Goal: Information Seeking & Learning: Learn about a topic

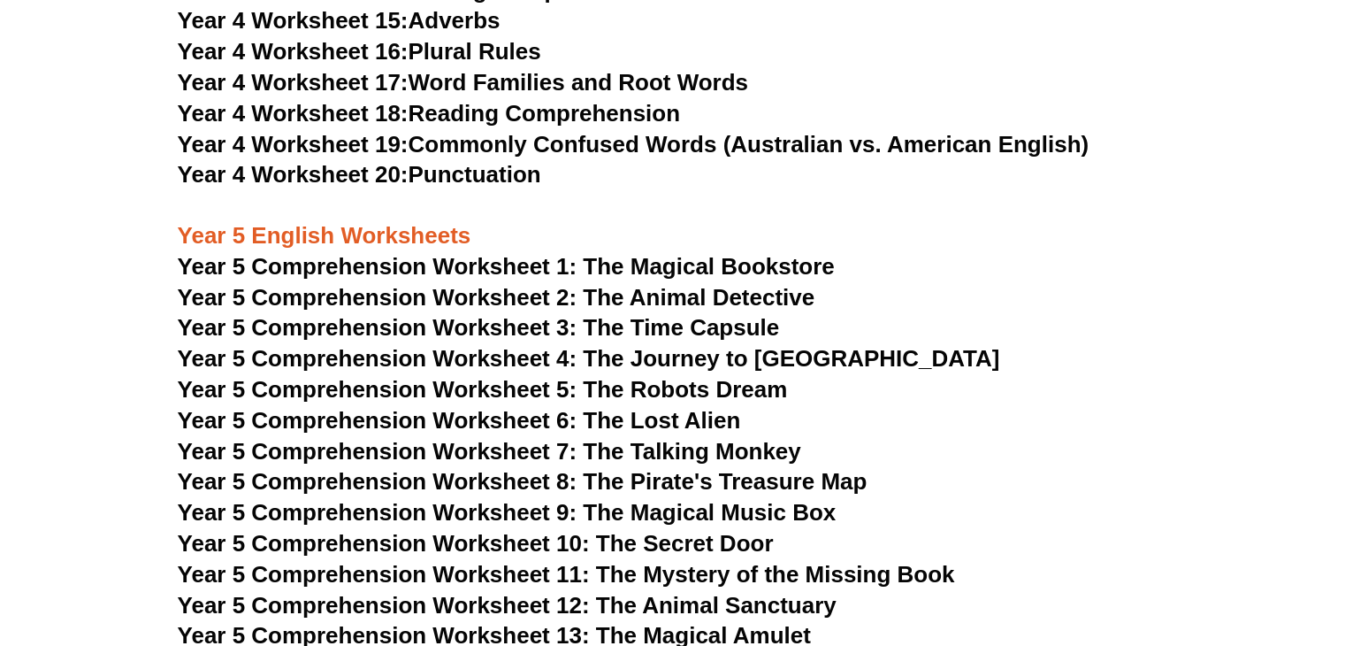
scroll to position [7600, 0]
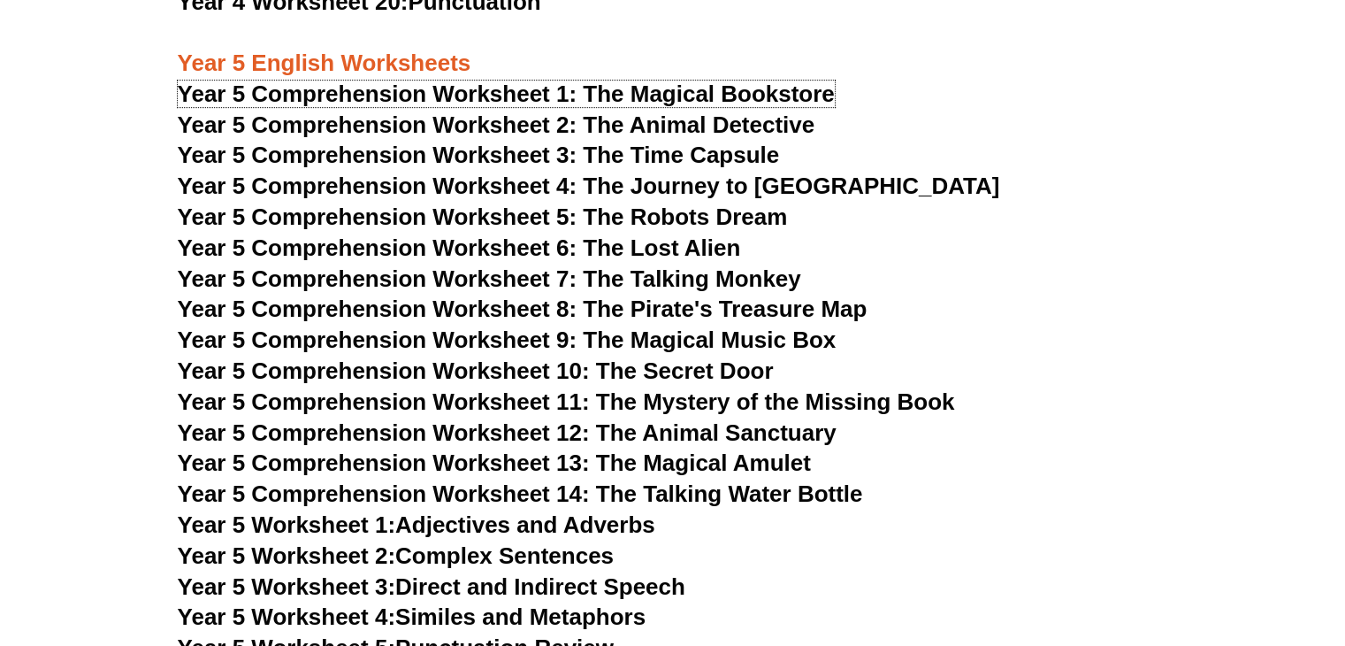
click at [455, 100] on span "Year 5 Comprehension Worksheet 1: The Magical Bookstore" at bounding box center [506, 93] width 657 height 27
click at [526, 127] on span "Year 5 Comprehension Worksheet 2: The Animal Detective" at bounding box center [497, 124] width 638 height 27
click at [535, 153] on span "Year 5 Comprehension Worksheet 3: The Time Capsule" at bounding box center [479, 155] width 602 height 27
click at [508, 178] on span "Year 5 Comprehension Worksheet 4: The Journey to [GEOGRAPHIC_DATA]" at bounding box center [589, 185] width 822 height 27
click at [547, 213] on span "Year 5 Comprehension Worksheet 5: The Robots Dream" at bounding box center [483, 216] width 610 height 27
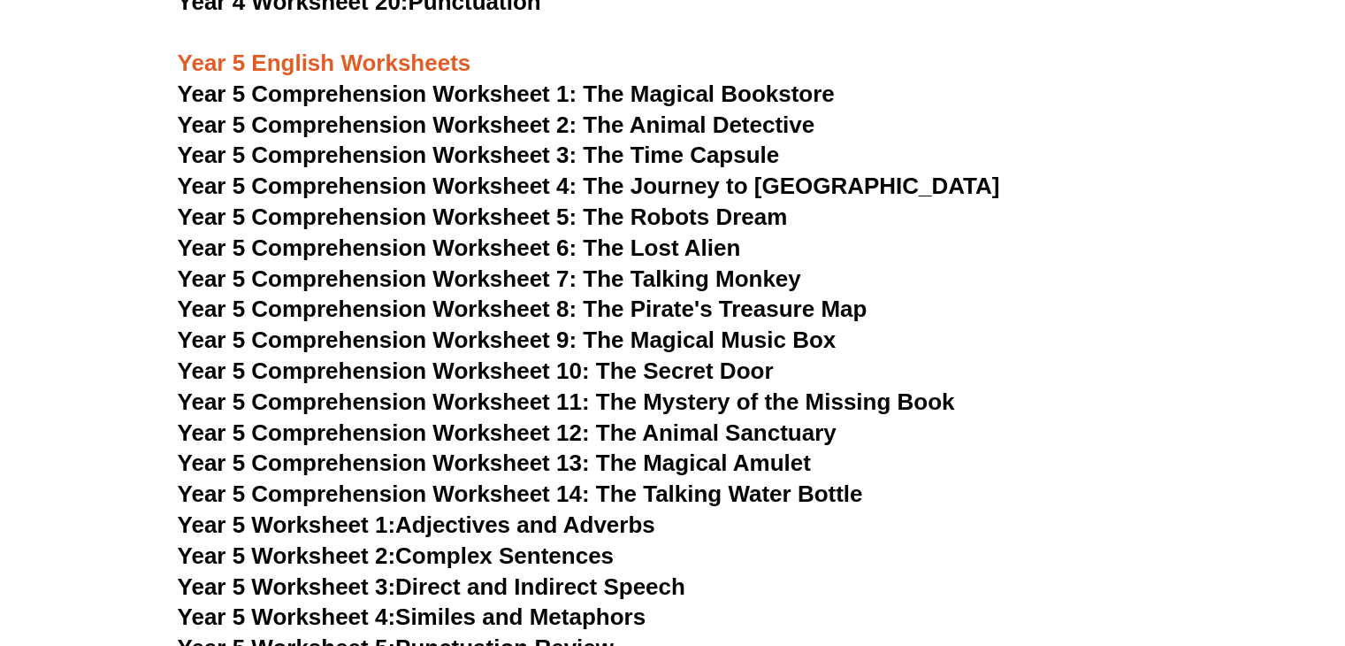
click at [488, 236] on span "Year 5 Comprehension Worksheet 6: The Lost Alien" at bounding box center [459, 247] width 563 height 27
click at [493, 277] on span "Year 5 Comprehension Worksheet 7: The Talking Monkey" at bounding box center [490, 278] width 624 height 27
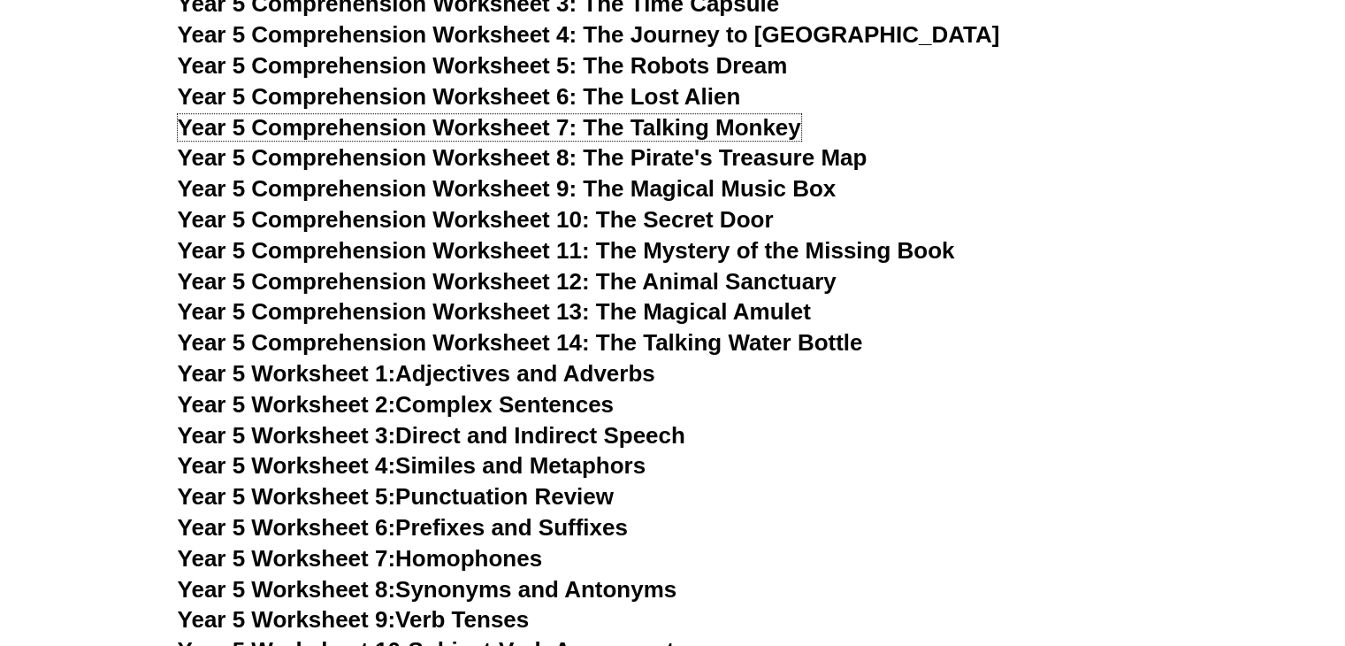
scroll to position [7777, 0]
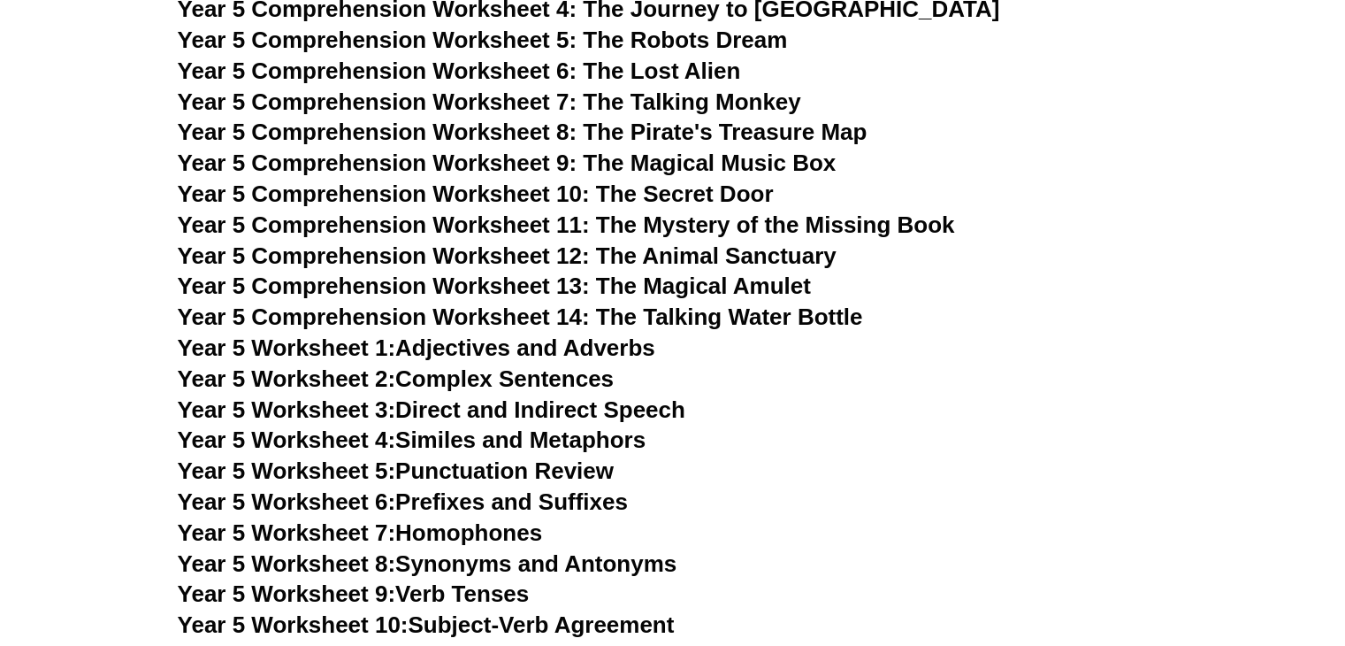
click at [566, 132] on span "Year 5 Comprehension Worksheet 8: The Pirate's Treasure Map" at bounding box center [523, 132] width 690 height 27
drag, startPoint x: 515, startPoint y: 164, endPoint x: 476, endPoint y: 146, distance: 43.1
click at [514, 164] on span "Year 5 Comprehension Worksheet 9: The Magical Music Box" at bounding box center [507, 162] width 659 height 27
click at [519, 193] on span "Year 5 Comprehension Worksheet 10: The Secret Door" at bounding box center [476, 193] width 596 height 27
click at [519, 226] on span "Year 5 Comprehension Worksheet 11: The Mystery of the Missing Book" at bounding box center [566, 224] width 777 height 27
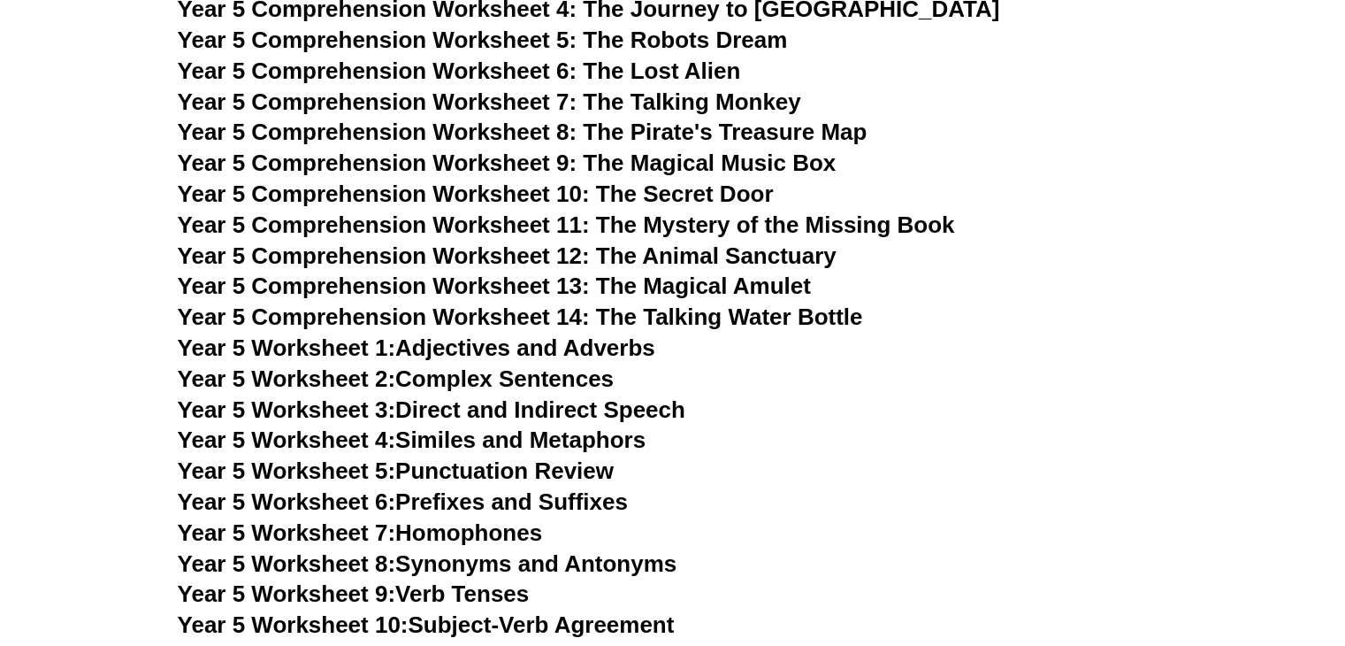
click at [525, 254] on span "Year 5 Comprehension Worksheet 12: The Animal Sanctuary" at bounding box center [507, 255] width 659 height 27
click at [554, 282] on span "Year 5 Comprehension Worksheet 13: The Magical Amulet" at bounding box center [494, 285] width 633 height 27
click at [617, 316] on span "Year 5 Comprehension Worksheet 14: The Talking Water Bottle" at bounding box center [520, 316] width 685 height 27
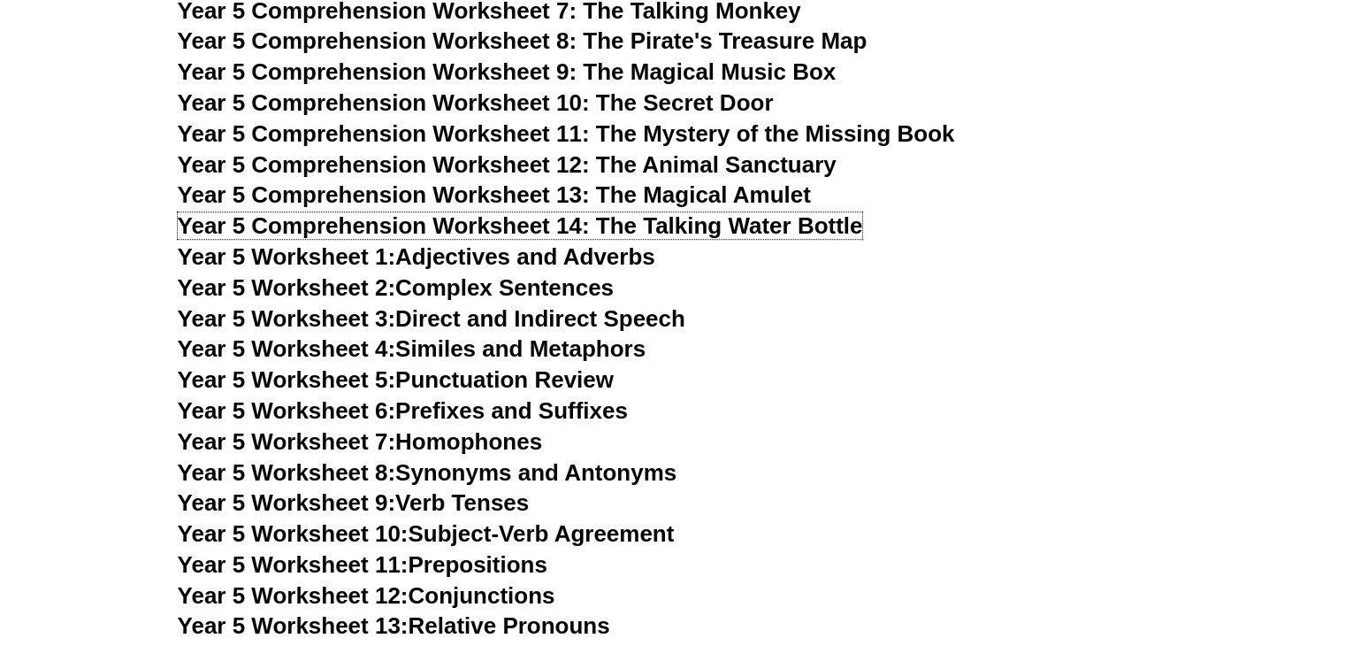
scroll to position [8042, 0]
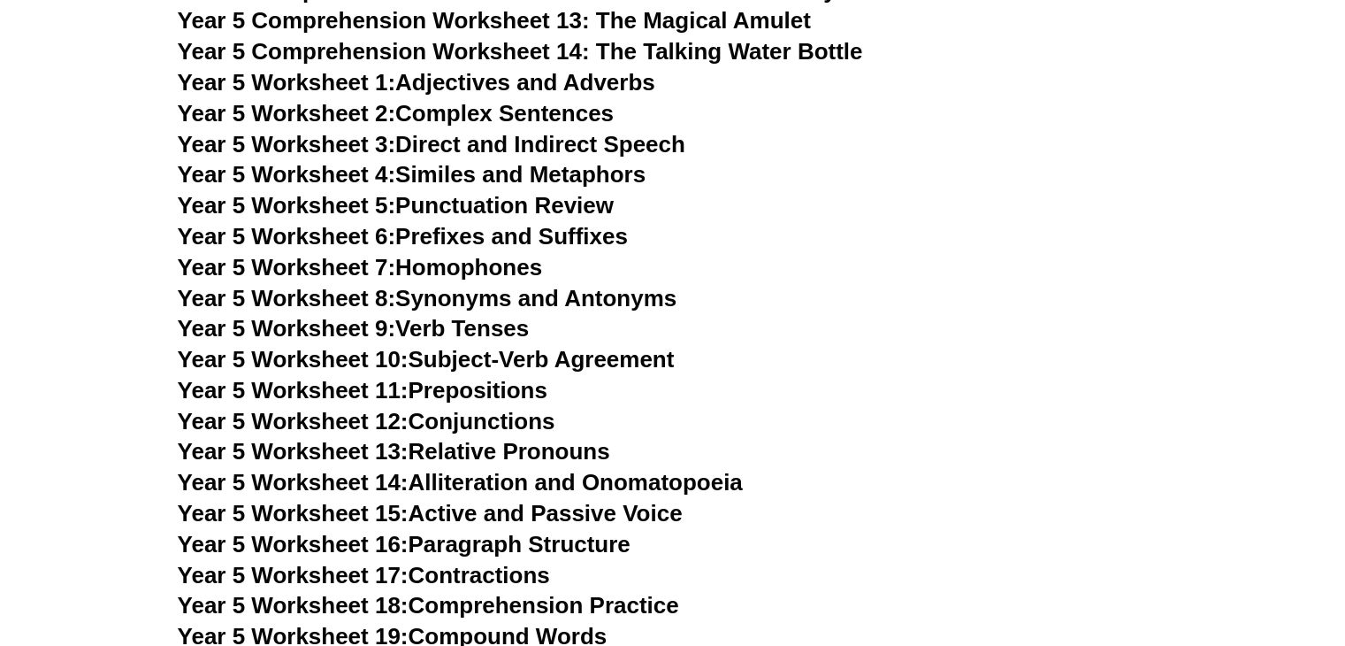
click at [496, 78] on link "Year 5 Worksheet 1: Adjectives and Adverbs" at bounding box center [417, 82] width 478 height 27
click at [521, 113] on link "Year 5 Worksheet 2: Complex Sentences" at bounding box center [396, 113] width 436 height 27
click at [524, 139] on link "Year 5 Worksheet 3: Direct and Indirect Speech" at bounding box center [432, 144] width 508 height 27
click at [541, 171] on link "Year 5 Worksheet 4: Similes and Metaphors" at bounding box center [412, 174] width 469 height 27
drag, startPoint x: 439, startPoint y: 203, endPoint x: 455, endPoint y: 204, distance: 16.0
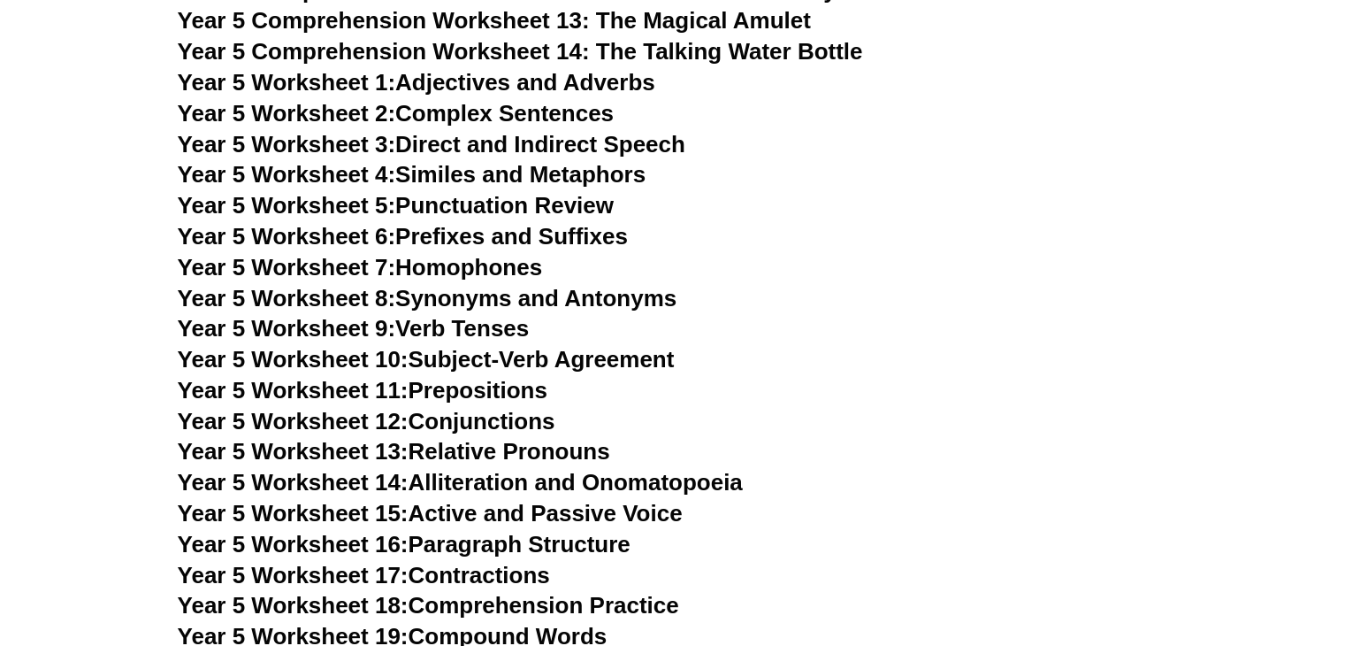
click at [439, 203] on link "Year 5 Worksheet 5: Punctuation Review" at bounding box center [396, 205] width 436 height 27
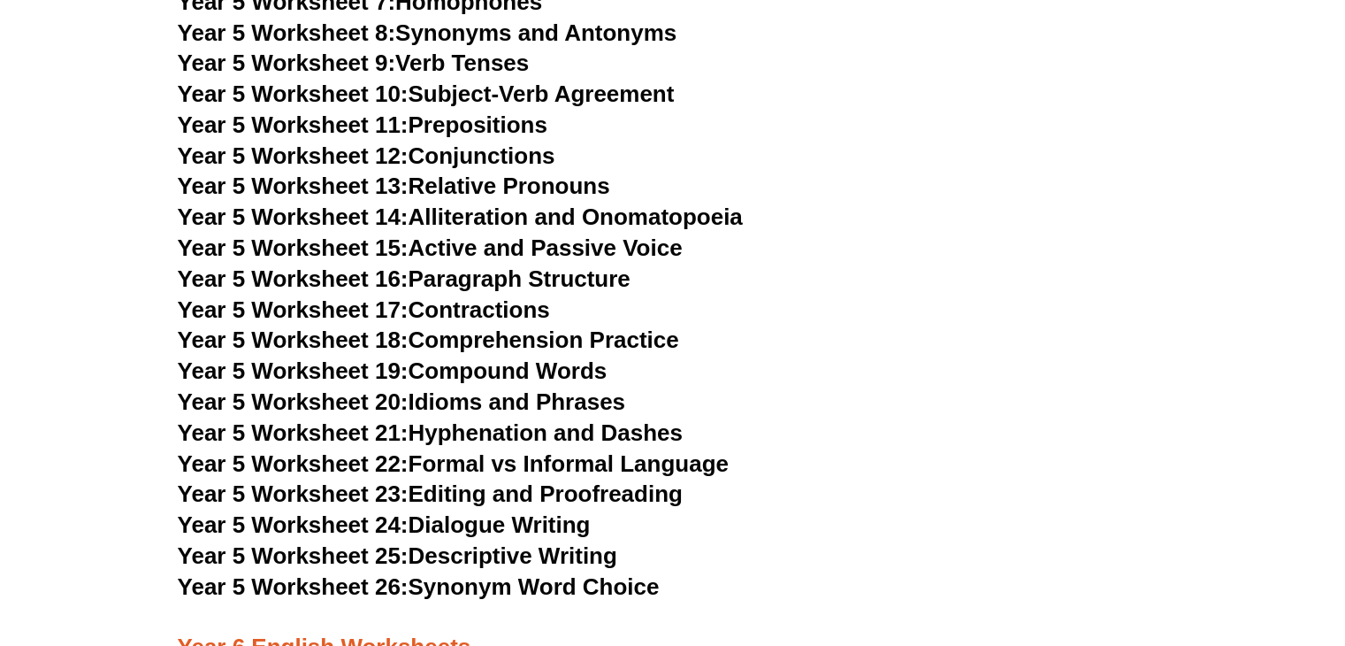
scroll to position [8219, 0]
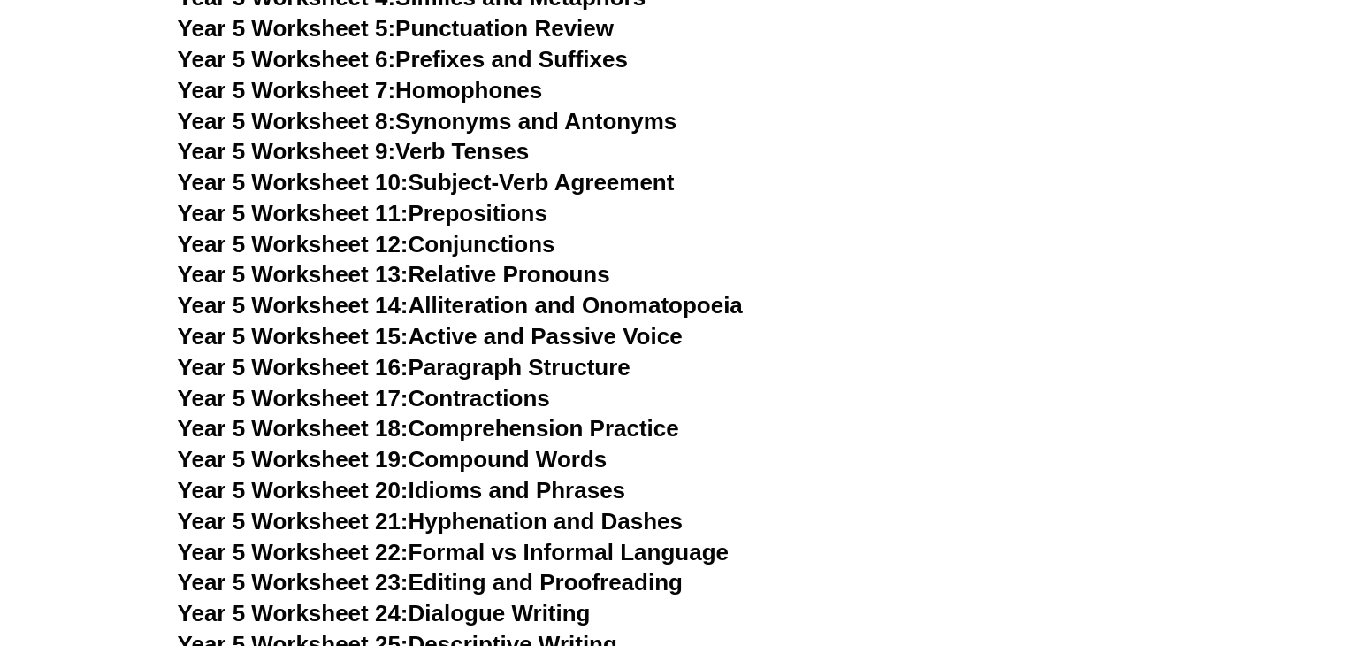
click at [440, 50] on link "Year 5 Worksheet 6: Prefixes and Suffixes" at bounding box center [403, 59] width 450 height 27
click at [435, 93] on link "Year 5 Worksheet 7: Homophones" at bounding box center [360, 90] width 365 height 27
drag, startPoint x: 517, startPoint y: 126, endPoint x: 552, endPoint y: 125, distance: 34.5
click at [518, 126] on link "Year 5 Worksheet 8: Synonyms and Antonyms" at bounding box center [428, 121] width 500 height 27
drag, startPoint x: 431, startPoint y: 143, endPoint x: 472, endPoint y: 152, distance: 42.5
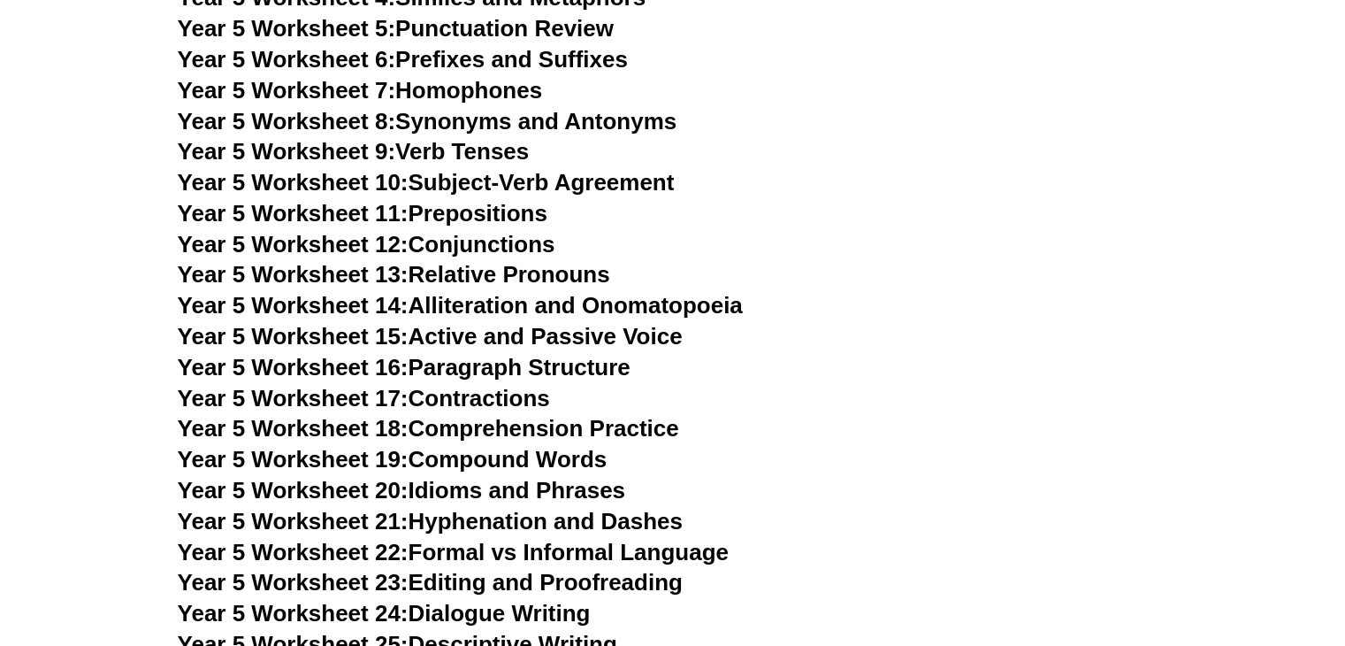
click at [431, 144] on link "Year 5 Worksheet 9: Verb Tenses" at bounding box center [354, 151] width 352 height 27
drag, startPoint x: 500, startPoint y: 182, endPoint x: 480, endPoint y: 171, distance: 22.6
click at [499, 182] on link "Year 5 Worksheet 10: Subject-Verb Agreement" at bounding box center [426, 182] width 497 height 27
click at [463, 213] on link "Year 5 Worksheet 11: Prepositions" at bounding box center [363, 213] width 370 height 27
click at [459, 236] on link "Year 5 Worksheet 12: Conjunctions" at bounding box center [367, 244] width 378 height 27
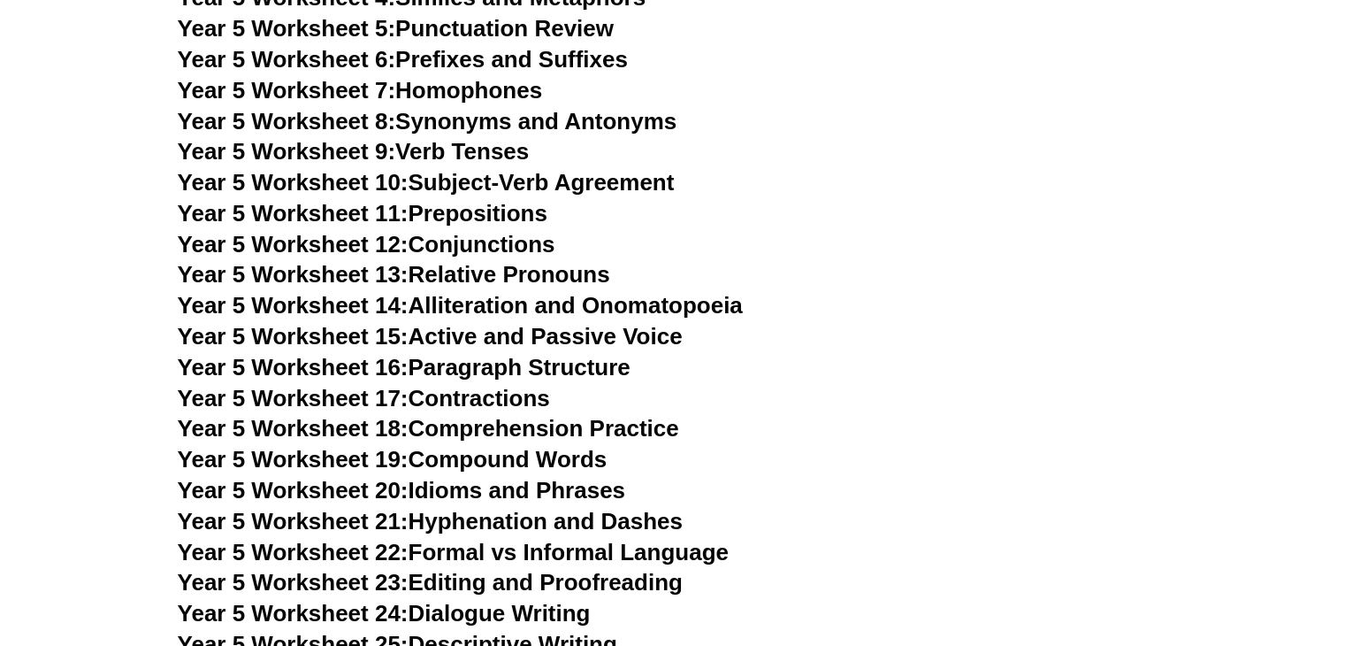
click at [446, 278] on link "Year 5 Worksheet 13: Relative Pronouns" at bounding box center [394, 274] width 432 height 27
click at [464, 300] on link "Year 5 Worksheet 14: Alliteration and Onomatopoeia" at bounding box center [460, 305] width 565 height 27
click at [283, 334] on span "Year 5 Worksheet 15:" at bounding box center [293, 336] width 231 height 27
drag, startPoint x: 500, startPoint y: 367, endPoint x: 519, endPoint y: 359, distance: 21.0
click at [500, 367] on link "Year 5 Worksheet 16: Paragraph Structure" at bounding box center [404, 367] width 453 height 27
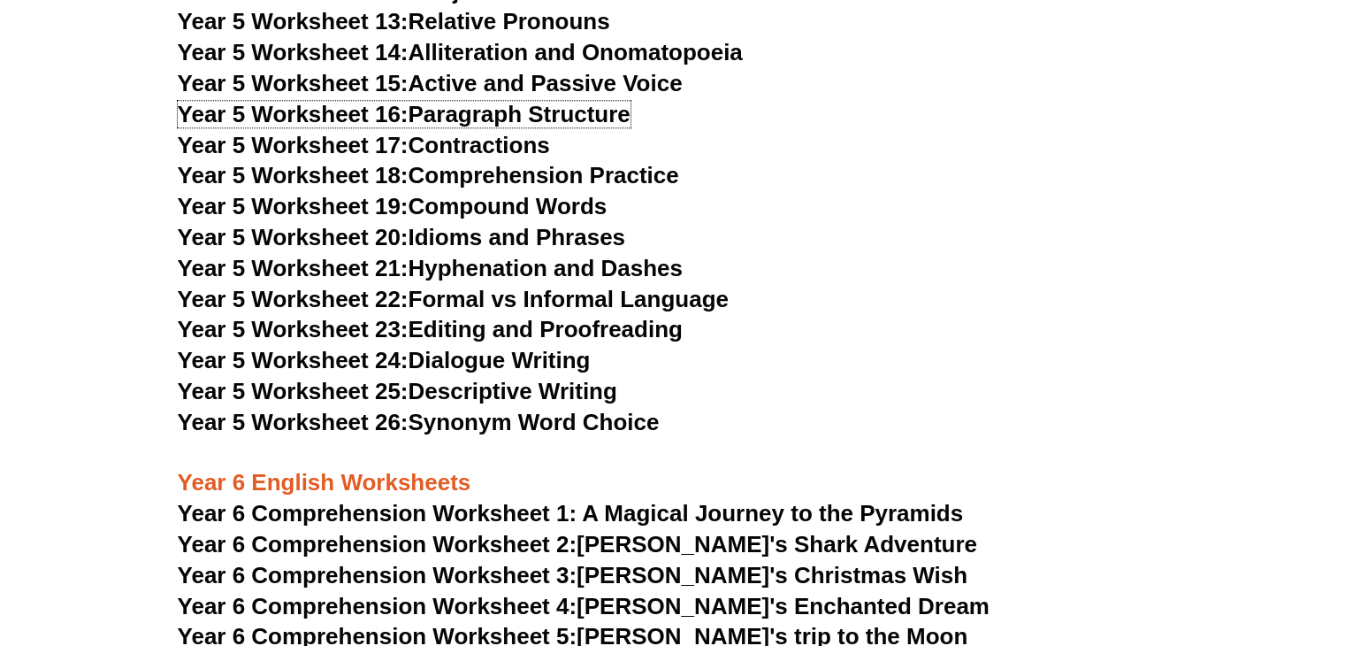
scroll to position [8484, 0]
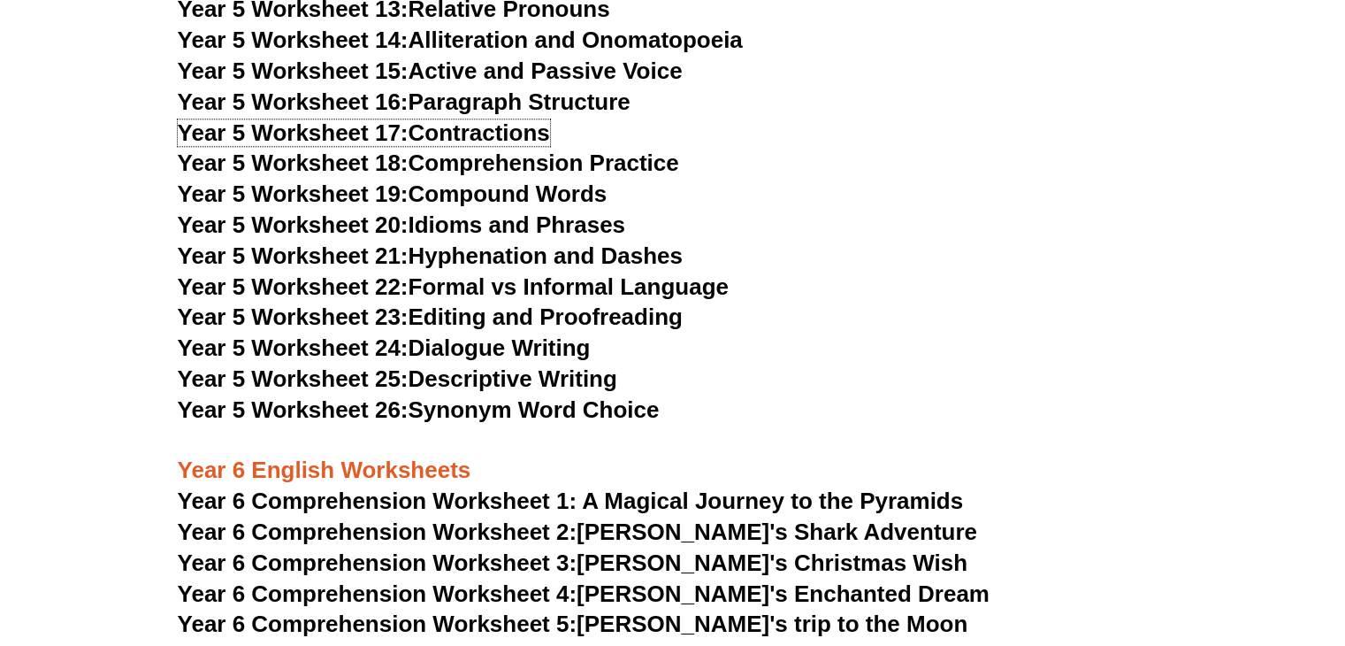
drag, startPoint x: 375, startPoint y: 133, endPoint x: 414, endPoint y: 149, distance: 42.4
click at [375, 134] on span "Year 5 Worksheet 17:" at bounding box center [293, 132] width 231 height 27
drag, startPoint x: 400, startPoint y: 167, endPoint x: 383, endPoint y: 164, distance: 17.2
click at [400, 167] on span "Year 5 Worksheet 18:" at bounding box center [293, 162] width 231 height 27
drag, startPoint x: 459, startPoint y: 188, endPoint x: 448, endPoint y: 173, distance: 18.9
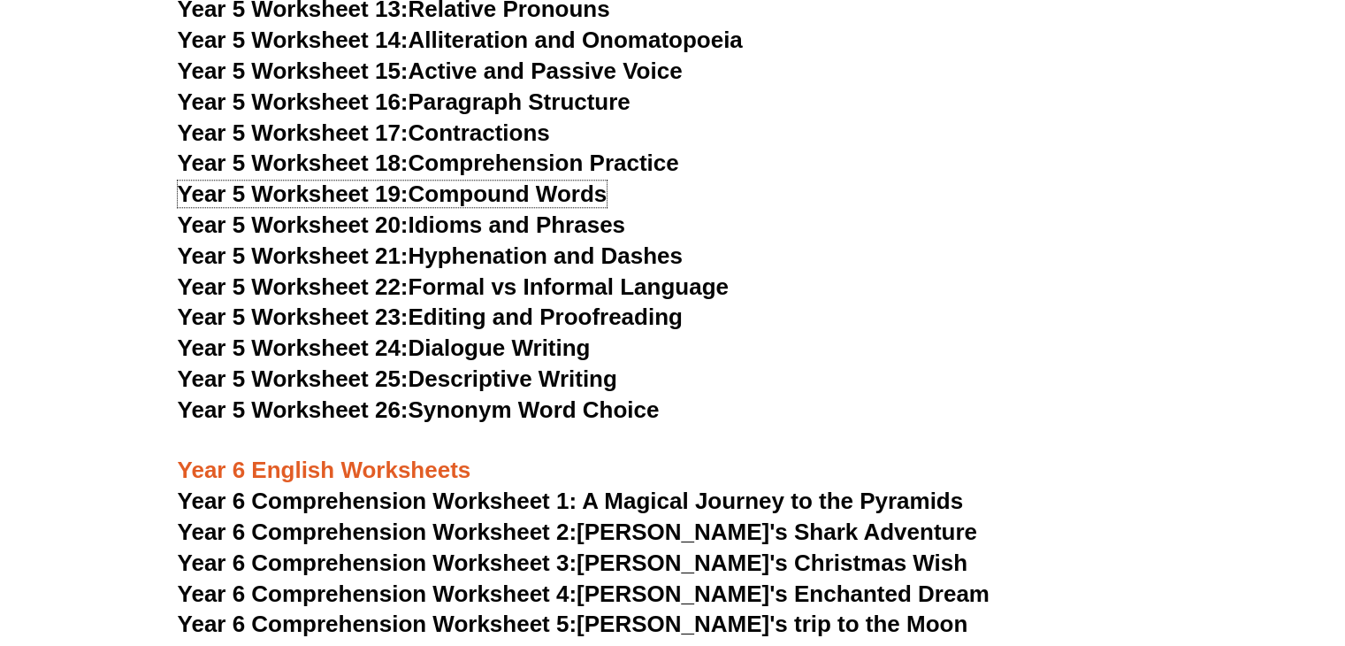
click at [459, 187] on link "Year 5 Worksheet 19: Compound Words" at bounding box center [393, 193] width 430 height 27
click at [485, 224] on link "Year 5 Worksheet 20: Idioms and Phrases" at bounding box center [402, 224] width 448 height 27
click at [511, 253] on link "Year 5 Worksheet 21: Hyphenation and Dashes" at bounding box center [430, 255] width 505 height 27
click at [535, 285] on link "Year 5 Worksheet 22: Formal vs Informal Language" at bounding box center [453, 286] width 551 height 27
click at [505, 322] on link "Year 5 Worksheet 23: Editing and Proofreading" at bounding box center [430, 316] width 505 height 27
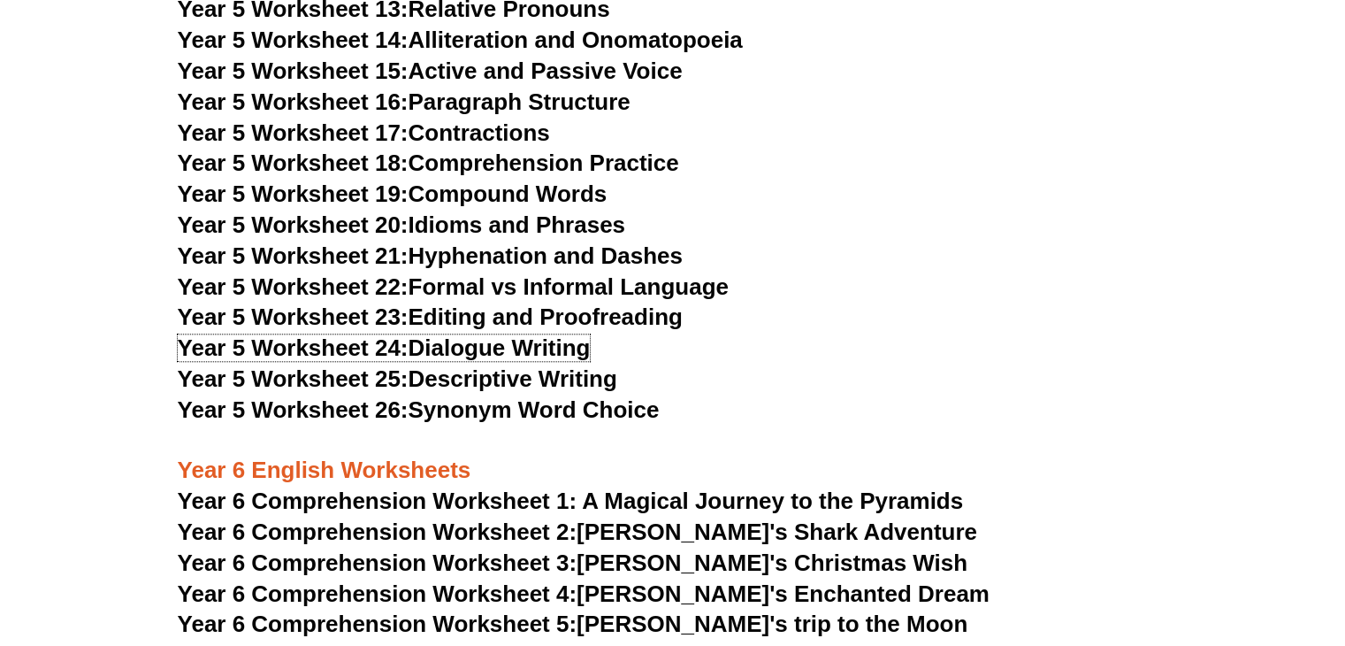
drag, startPoint x: 481, startPoint y: 352, endPoint x: 455, endPoint y: 312, distance: 47.3
click at [481, 351] on link "Year 5 Worksheet 24: Dialogue Writing" at bounding box center [384, 347] width 413 height 27
click at [432, 372] on link "Year 5 Worksheet 25: Descriptive Writing" at bounding box center [398, 378] width 440 height 27
drag, startPoint x: 456, startPoint y: 406, endPoint x: 465, endPoint y: 386, distance: 21.4
click at [456, 405] on link "Year 5 Worksheet 26: Synonym Word Choice" at bounding box center [419, 409] width 482 height 27
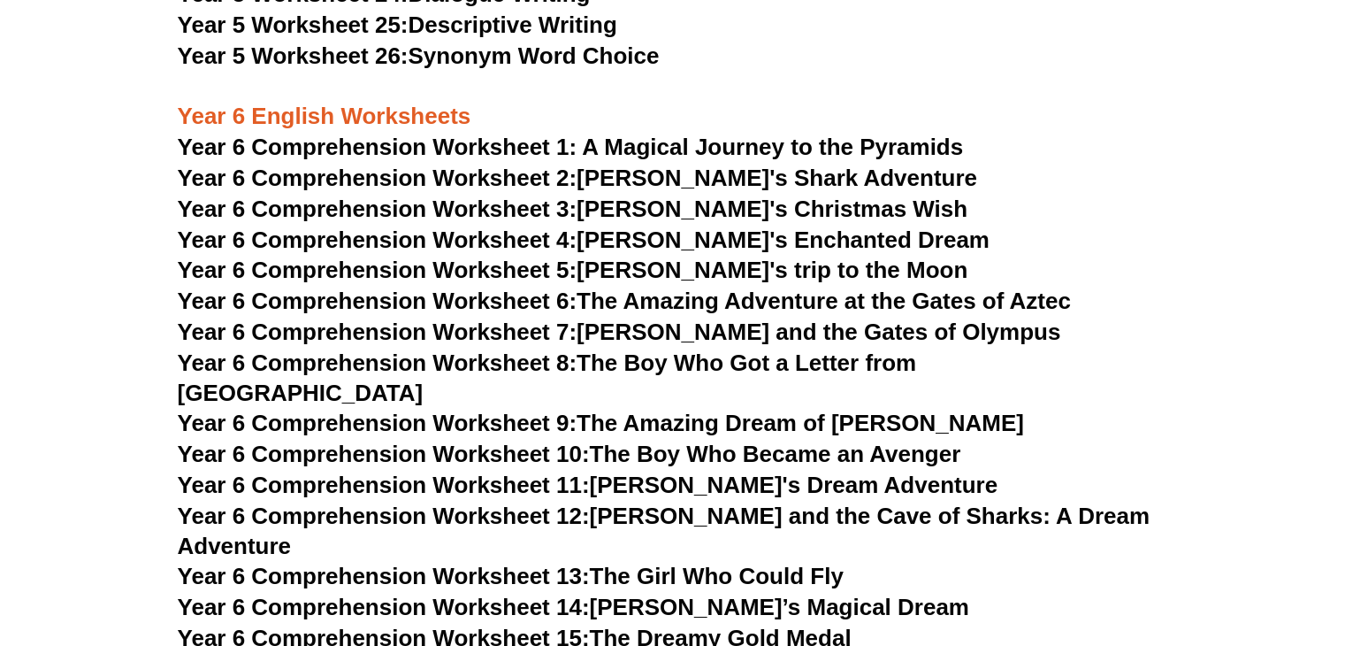
scroll to position [8926, 0]
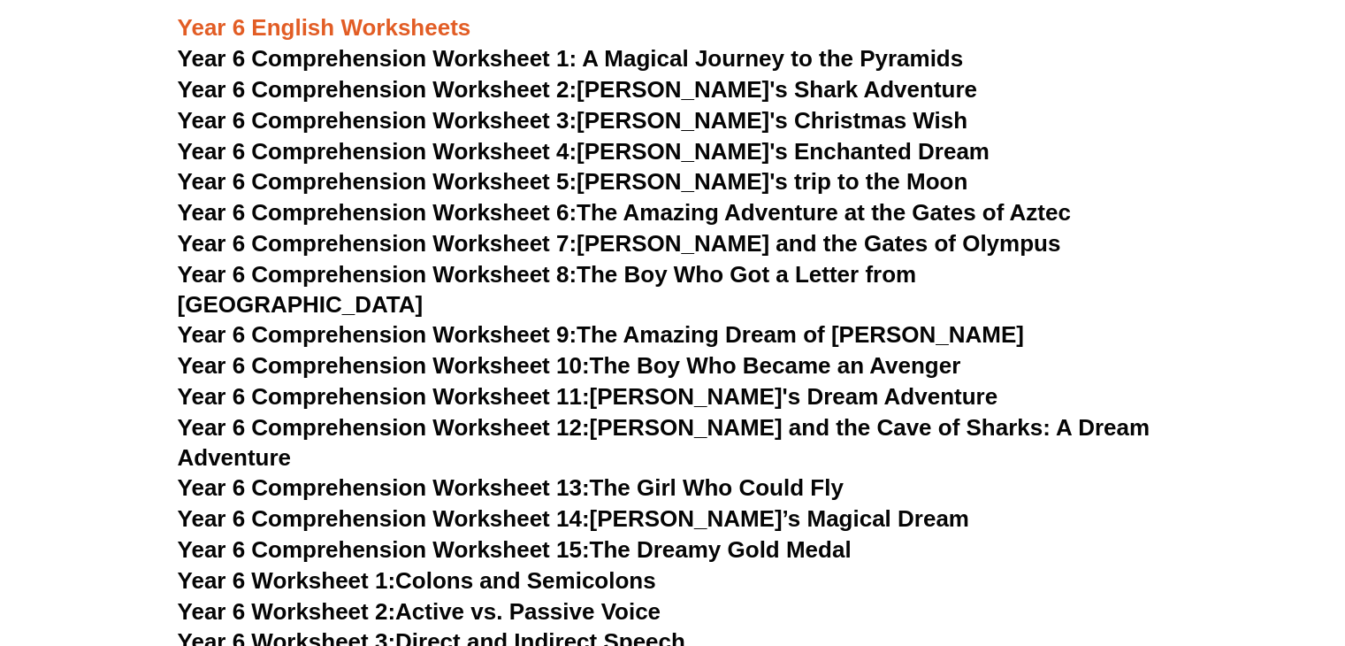
click at [692, 60] on span "Year 6 Comprehension Worksheet 1: A Magical Journey to the Pyramids" at bounding box center [571, 58] width 786 height 27
click at [731, 79] on link "Year 6 Comprehension Worksheet 2: [PERSON_NAME]'s Shark Adventure" at bounding box center [578, 89] width 800 height 27
click at [662, 118] on link "Year 6 Comprehension Worksheet 3: [PERSON_NAME]'s Christmas Wish" at bounding box center [573, 120] width 791 height 27
click at [644, 148] on link "Year 6 Comprehension Worksheet 4: [PERSON_NAME]'s Enchanted Dream" at bounding box center [584, 151] width 812 height 27
click at [637, 188] on link "Year 6 Comprehension Worksheet 5: [PERSON_NAME]'s trip to the Moon" at bounding box center [573, 181] width 791 height 27
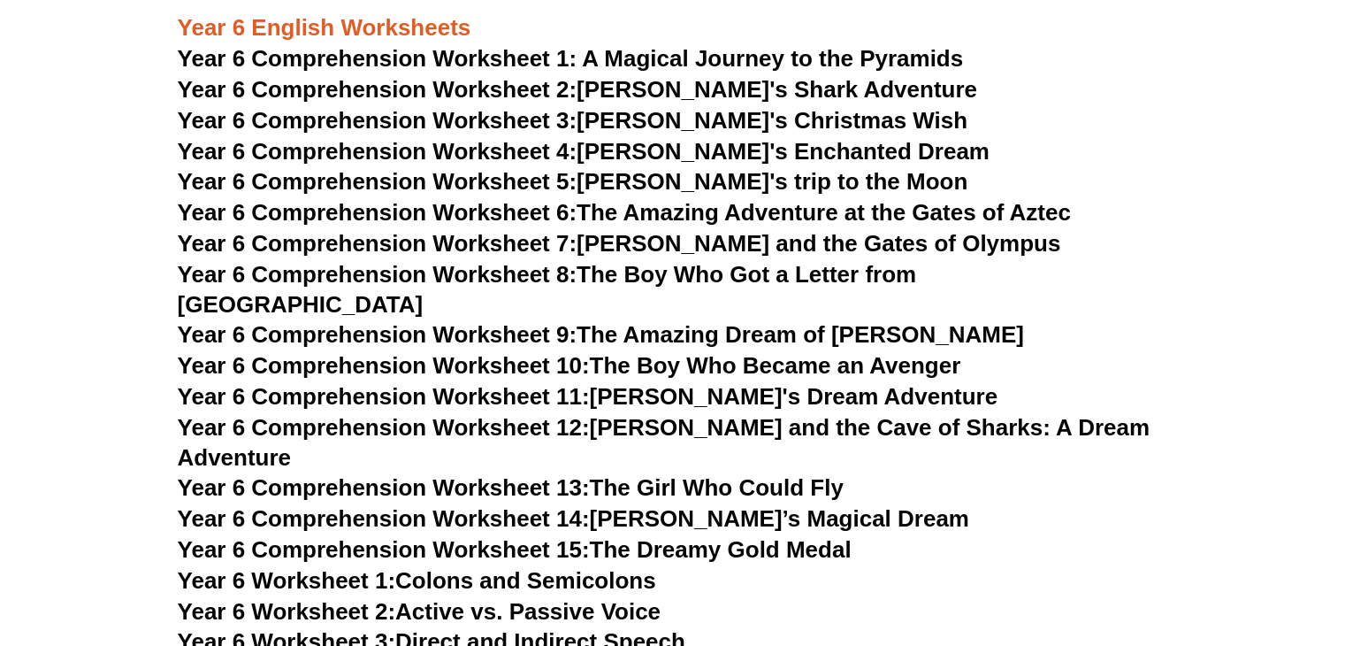
click at [715, 215] on link "Year 6 Comprehension Worksheet 6: The Amazing Adventure at the Gates of Aztec" at bounding box center [624, 212] width 893 height 27
click at [514, 252] on span "Year 6 Comprehension Worksheet 7:" at bounding box center [378, 243] width 400 height 27
click at [686, 281] on link "Year 6 Comprehension Worksheet 8: The Boy Who Got a Letter from [GEOGRAPHIC_DAT…" at bounding box center [547, 289] width 739 height 57
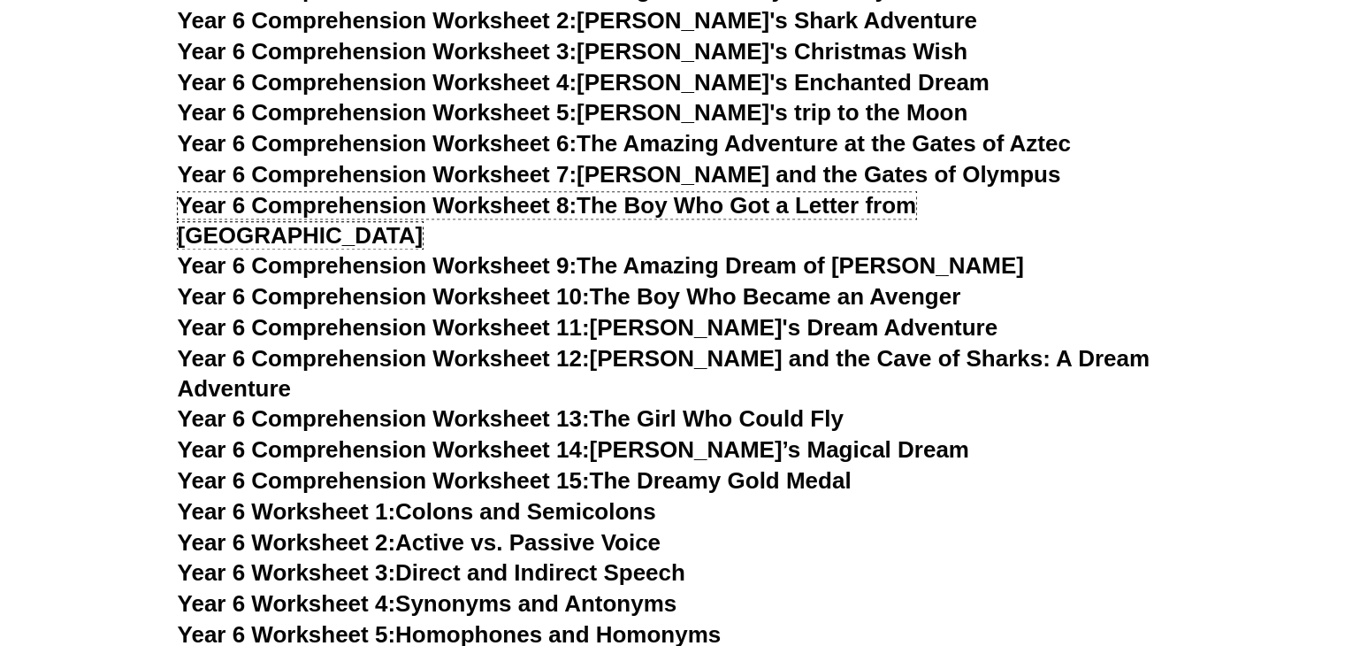
scroll to position [9103, 0]
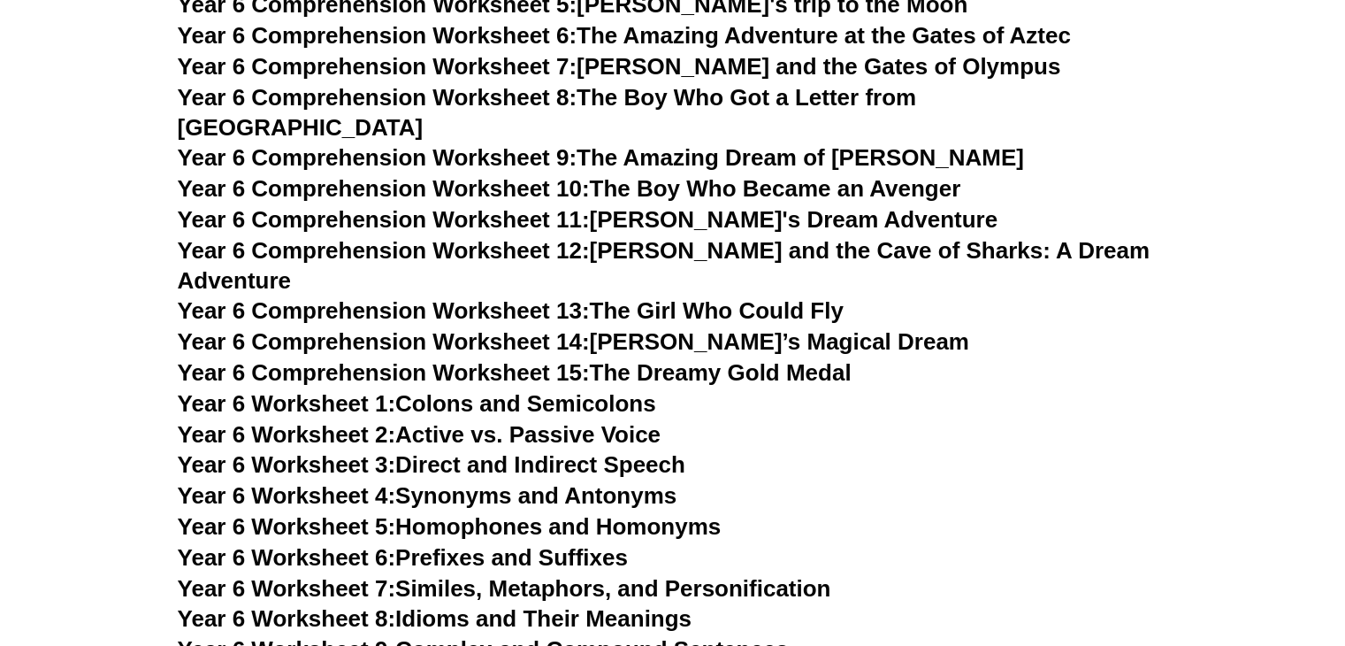
drag, startPoint x: 624, startPoint y: 118, endPoint x: 639, endPoint y: 137, distance: 24.6
click at [624, 144] on link "Year 6 Comprehension Worksheet 9: The Amazing Dream of [PERSON_NAME]" at bounding box center [601, 157] width 846 height 27
click at [478, 175] on span "Year 6 Comprehension Worksheet 10:" at bounding box center [384, 188] width 412 height 27
click at [561, 206] on span "Year 6 Comprehension Worksheet 11:" at bounding box center [384, 219] width 412 height 27
drag, startPoint x: 715, startPoint y: 218, endPoint x: 662, endPoint y: 188, distance: 60.2
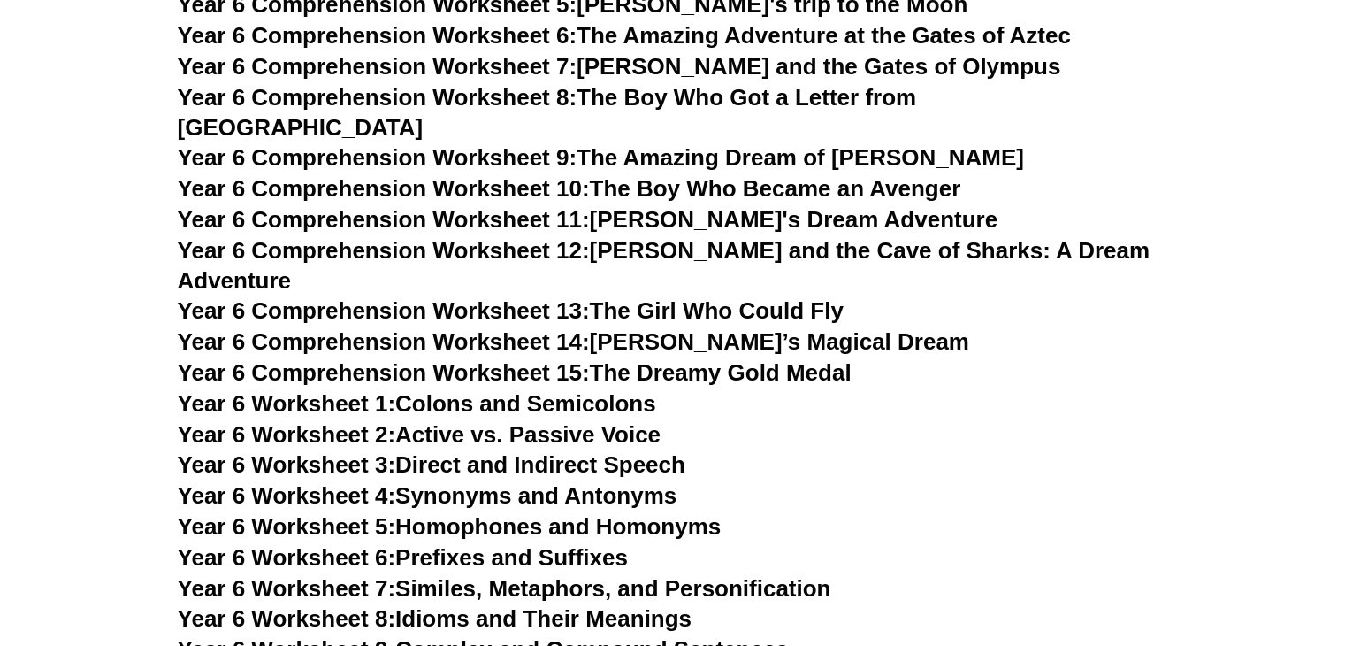
click at [715, 237] on link "Year 6 Comprehension Worksheet 12: [PERSON_NAME] and the Cave of Sharks: A Drea…" at bounding box center [664, 265] width 972 height 57
click at [550, 297] on span "Year 6 Comprehension Worksheet 13:" at bounding box center [384, 310] width 412 height 27
click at [777, 328] on link "Year 6 Comprehension Worksheet 14: [PERSON_NAME]’s Magical Dream" at bounding box center [574, 341] width 792 height 27
click at [768, 359] on link "Year 6 Comprehension Worksheet 15: The Dreamy Gold Medal" at bounding box center [515, 372] width 674 height 27
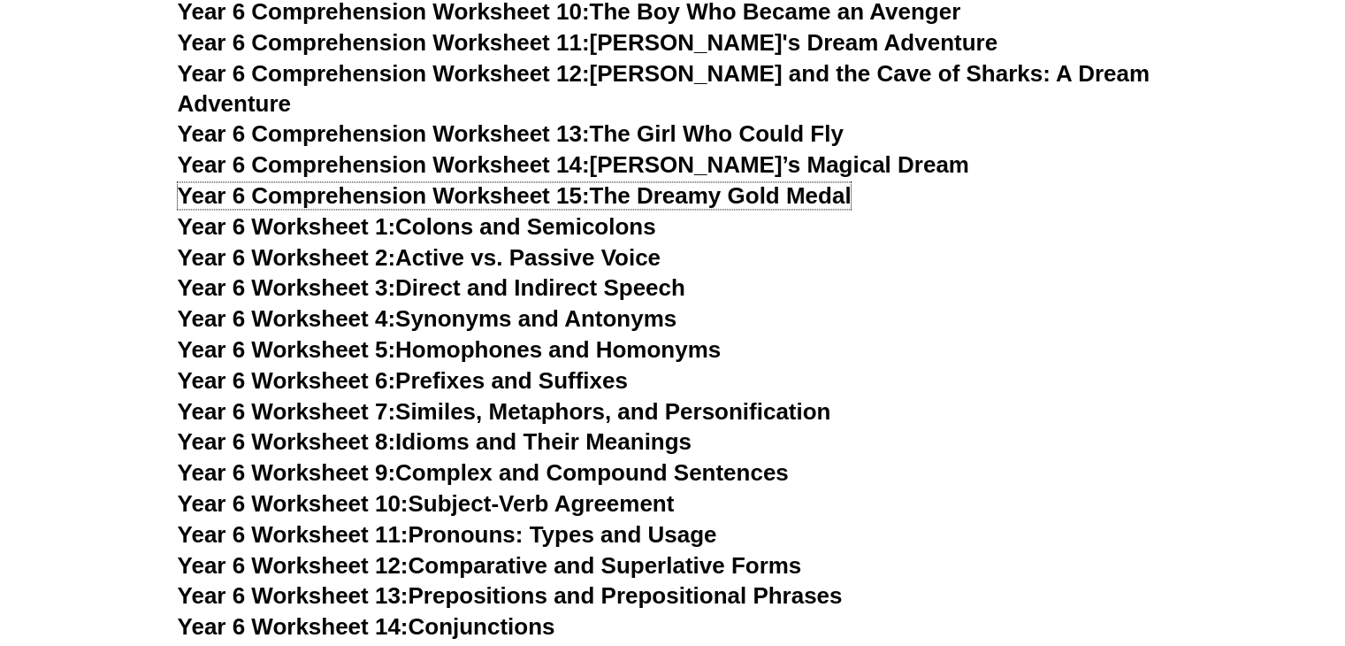
scroll to position [9368, 0]
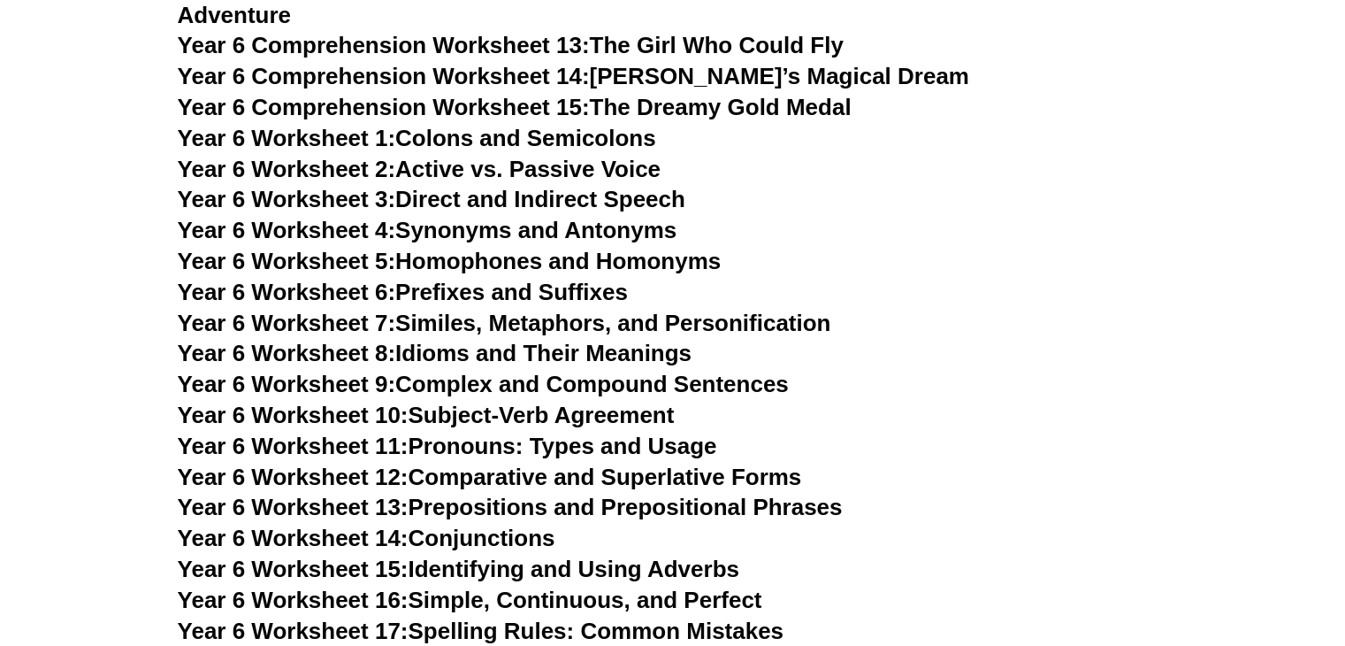
click at [438, 125] on link "Year 6 Worksheet 1: Colons and Semicolons" at bounding box center [417, 138] width 478 height 27
click at [498, 156] on link "Year 6 Worksheet 2: Active vs. Passive Voice" at bounding box center [419, 169] width 483 height 27
drag, startPoint x: 462, startPoint y: 145, endPoint x: 409, endPoint y: 108, distance: 64.1
click at [462, 186] on link "Year 6 Worksheet 3: Direct and Indirect Speech" at bounding box center [432, 199] width 508 height 27
click at [440, 217] on link "Year 6 Worksheet 4: Synonyms and Antonyms" at bounding box center [428, 230] width 500 height 27
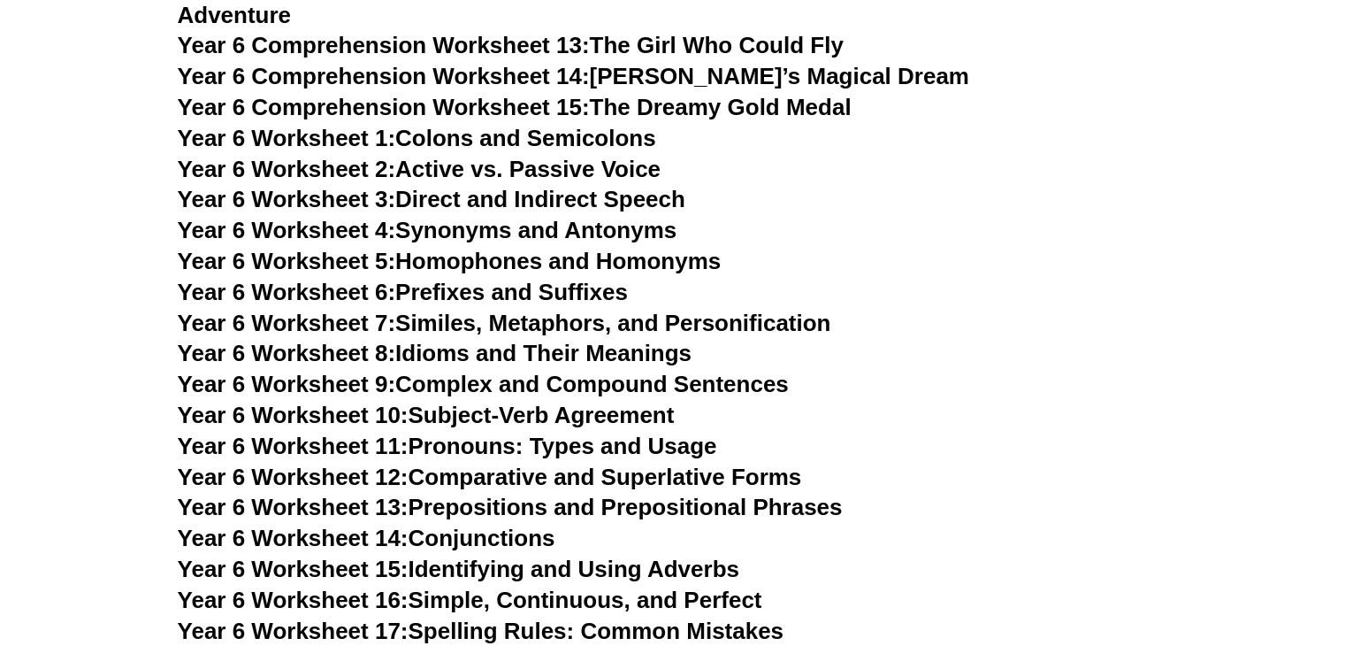
click at [453, 248] on link "Year 6 Worksheet 5: Homophones and Homonyms" at bounding box center [450, 261] width 544 height 27
click at [479, 279] on link "Year 6 Worksheet 6: Prefixes and Suffixes" at bounding box center [403, 292] width 450 height 27
click at [446, 310] on link "Year 6 Worksheet 7: Similes, Metaphors, and Personification" at bounding box center [505, 323] width 654 height 27
click at [530, 340] on link "Year 6 Worksheet 8: Idioms and Their Meanings" at bounding box center [435, 353] width 514 height 27
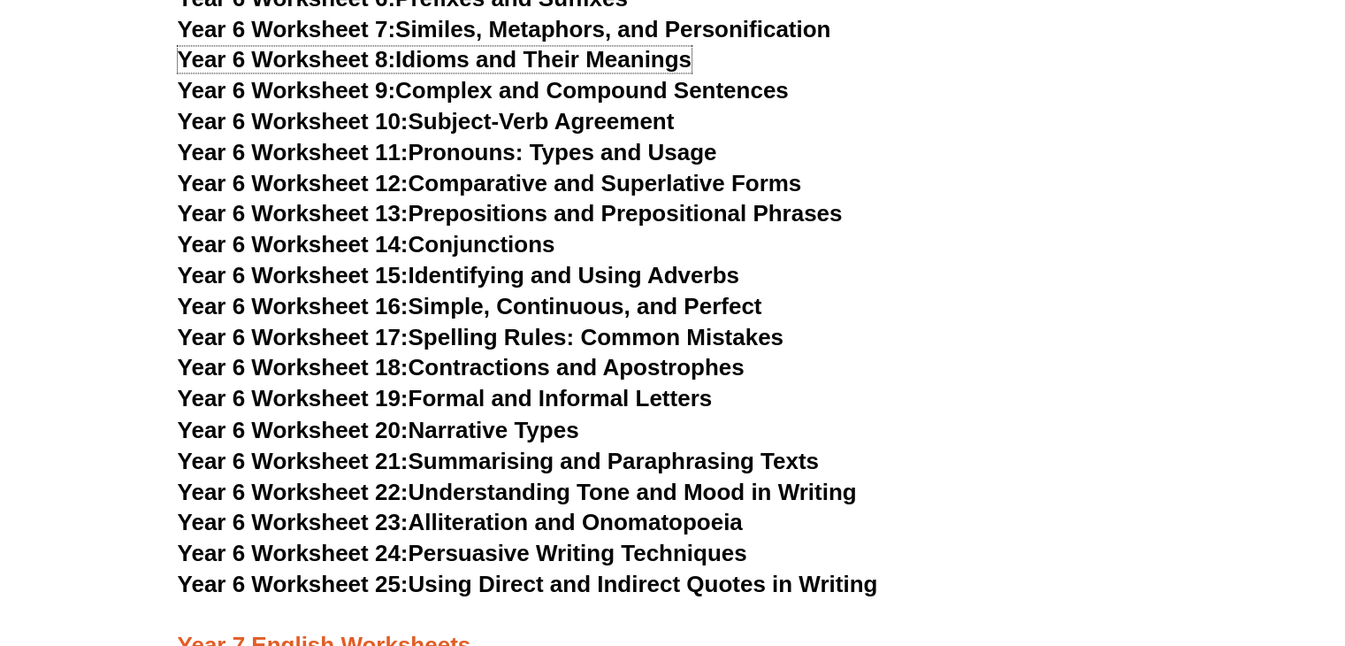
scroll to position [9634, 0]
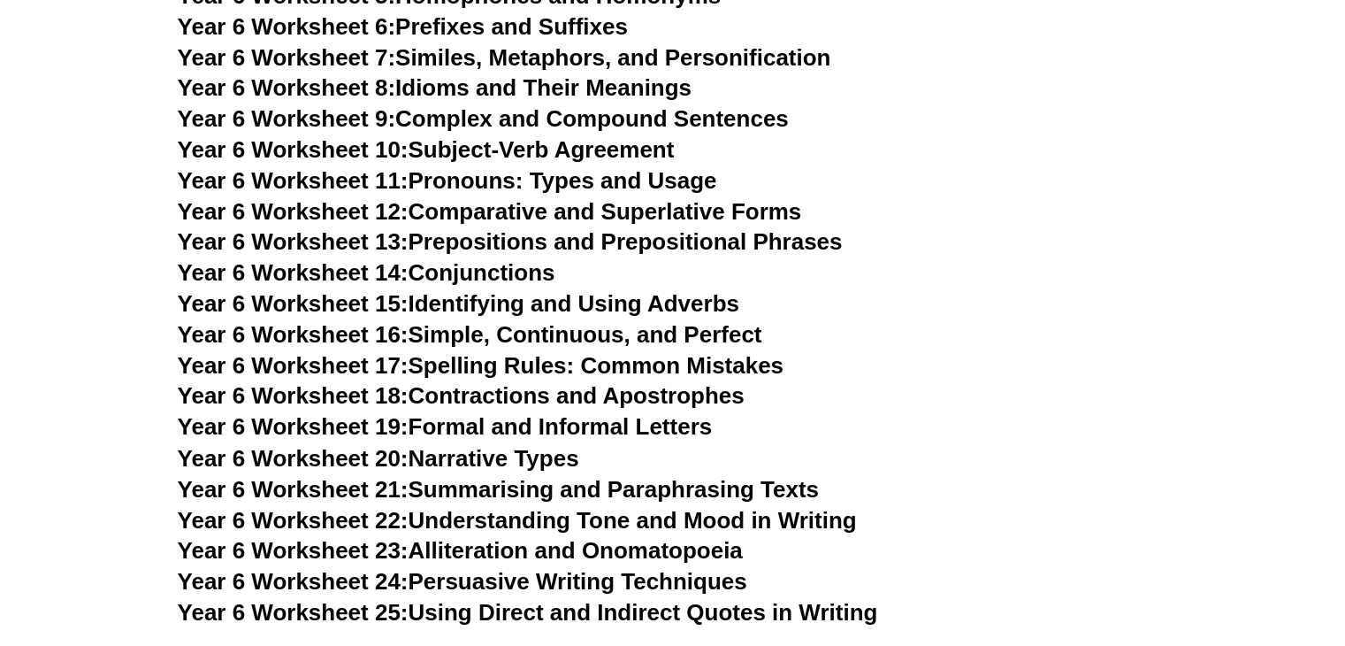
click at [463, 105] on link "Year 6 Worksheet 9: Complex and Compound Sentences" at bounding box center [483, 118] width 611 height 27
click at [446, 136] on link "Year 6 Worksheet 10: Subject-Verb Agreement" at bounding box center [426, 149] width 497 height 27
click at [440, 167] on link "Year 6 Worksheet 11: Pronouns: Types and Usage" at bounding box center [447, 180] width 539 height 27
drag, startPoint x: 450, startPoint y: 137, endPoint x: 450, endPoint y: 160, distance: 23.0
click at [450, 197] on h3 "Year 6 Worksheet 12: Comparative and Superlative Forms" at bounding box center [673, 212] width 991 height 30
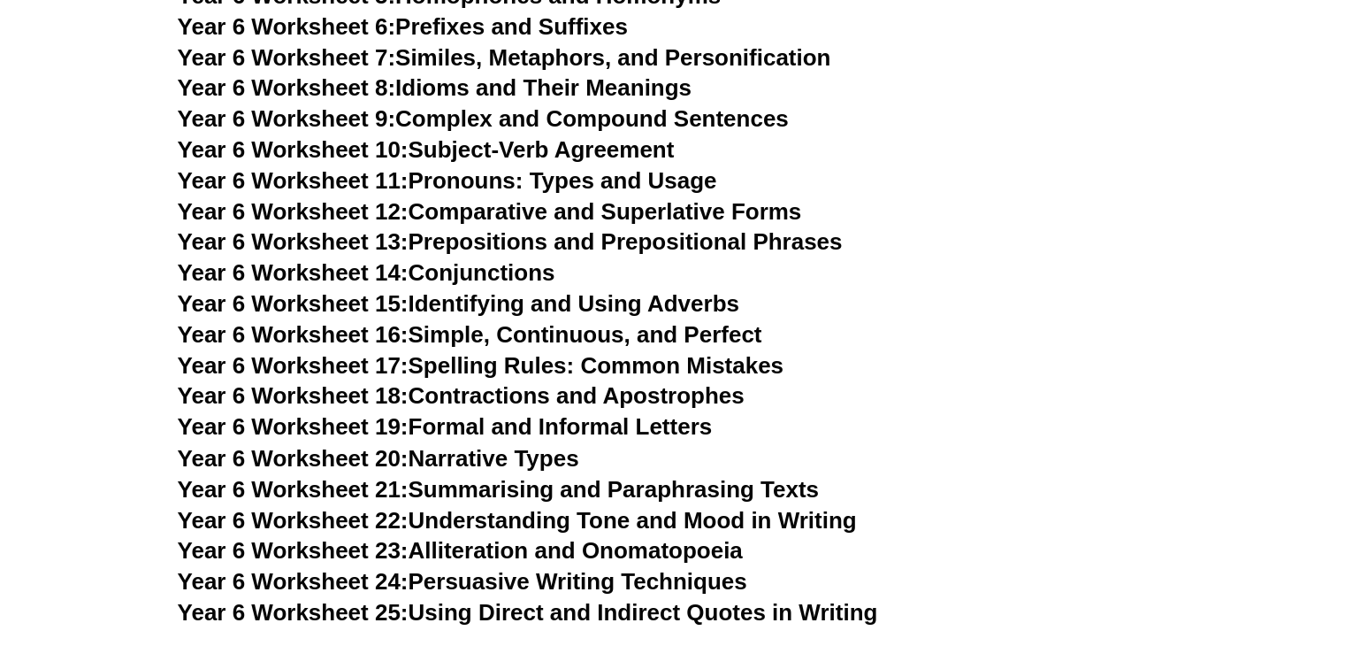
drag, startPoint x: 450, startPoint y: 159, endPoint x: 448, endPoint y: 144, distance: 15.1
click at [450, 198] on link "Year 6 Worksheet 12: Comparative and Superlative Forms" at bounding box center [490, 211] width 624 height 27
click at [478, 228] on link "Year 6 Worksheet 13: Prepositions and Prepositional Phrases" at bounding box center [510, 241] width 665 height 27
click at [509, 259] on link "Year 6 Worksheet 14: Conjunctions" at bounding box center [367, 272] width 378 height 27
drag, startPoint x: 442, startPoint y: 245, endPoint x: 462, endPoint y: 235, distance: 21.8
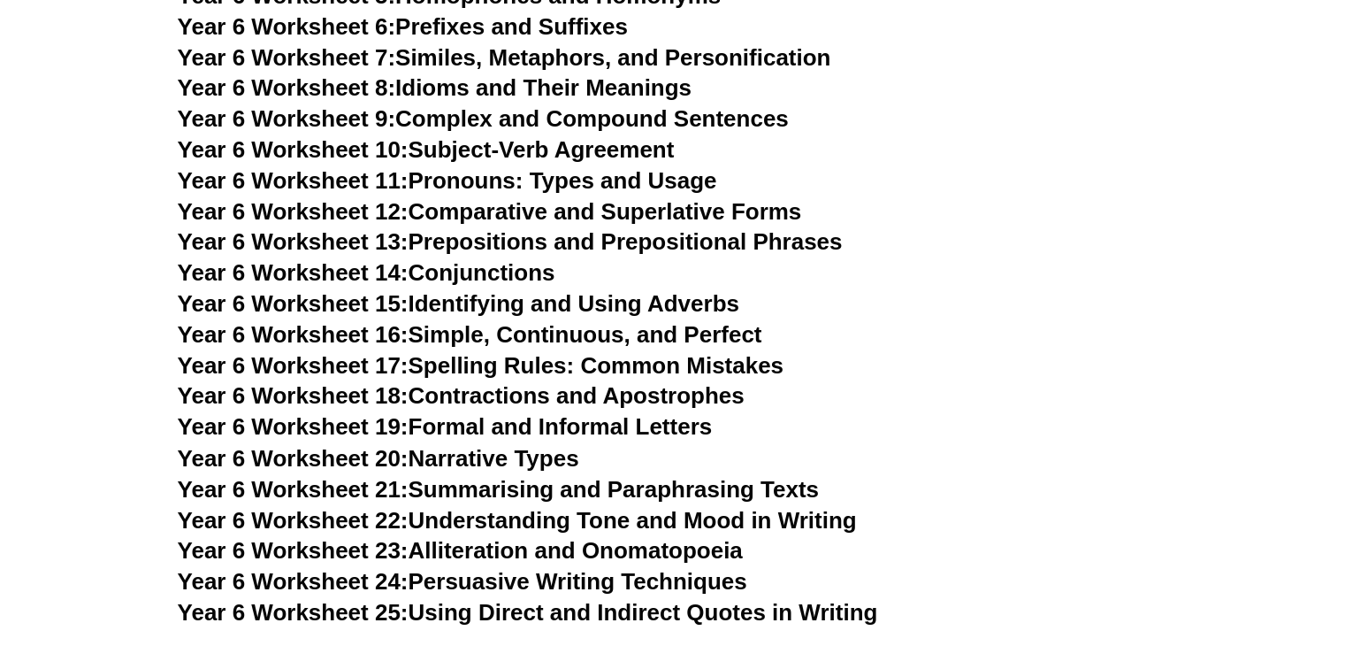
click at [442, 290] on link "Year 6 Worksheet 15: Identifying and Using Adverbs" at bounding box center [459, 303] width 562 height 27
click at [460, 321] on link "Year 6 Worksheet 16: Simple, Continuous, and Perfect" at bounding box center [470, 334] width 585 height 27
click at [556, 352] on link "Year 6 Worksheet 17: Spelling Rules: Common Mistakes" at bounding box center [481, 365] width 606 height 27
click at [478, 382] on link "Year 6 Worksheet 18: Contractions and Apostrophes" at bounding box center [461, 395] width 567 height 27
click at [443, 413] on link "Year 6 Worksheet 19: Formal and Informal Letters" at bounding box center [445, 426] width 535 height 27
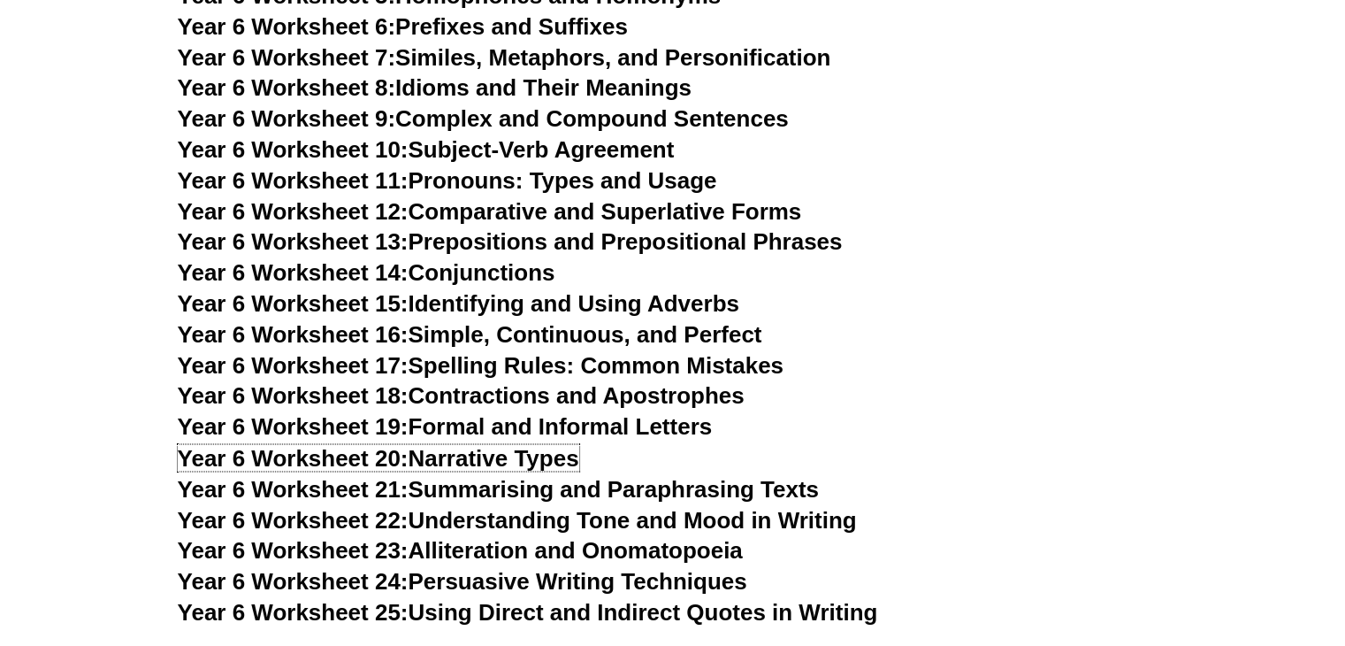
drag, startPoint x: 422, startPoint y: 394, endPoint x: 407, endPoint y: 355, distance: 41.7
click at [422, 444] on link "Year 6 Worksheet 20: Narrative Types" at bounding box center [379, 457] width 402 height 27
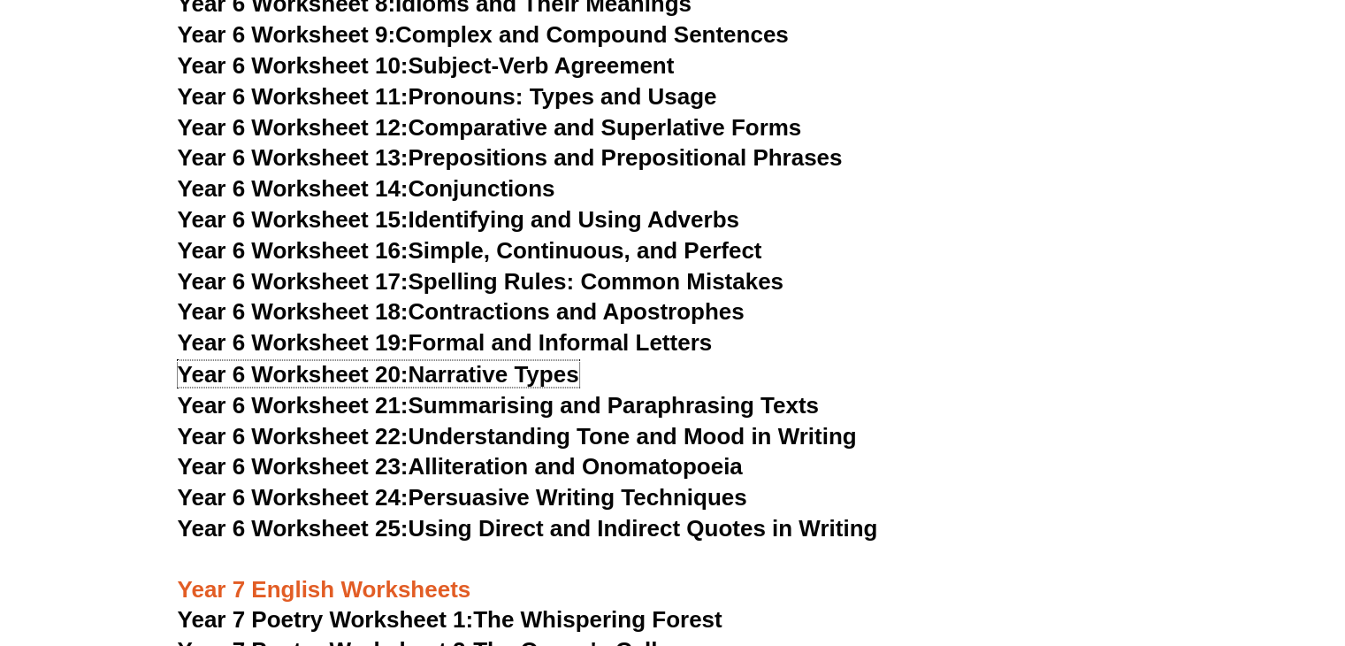
scroll to position [9811, 0]
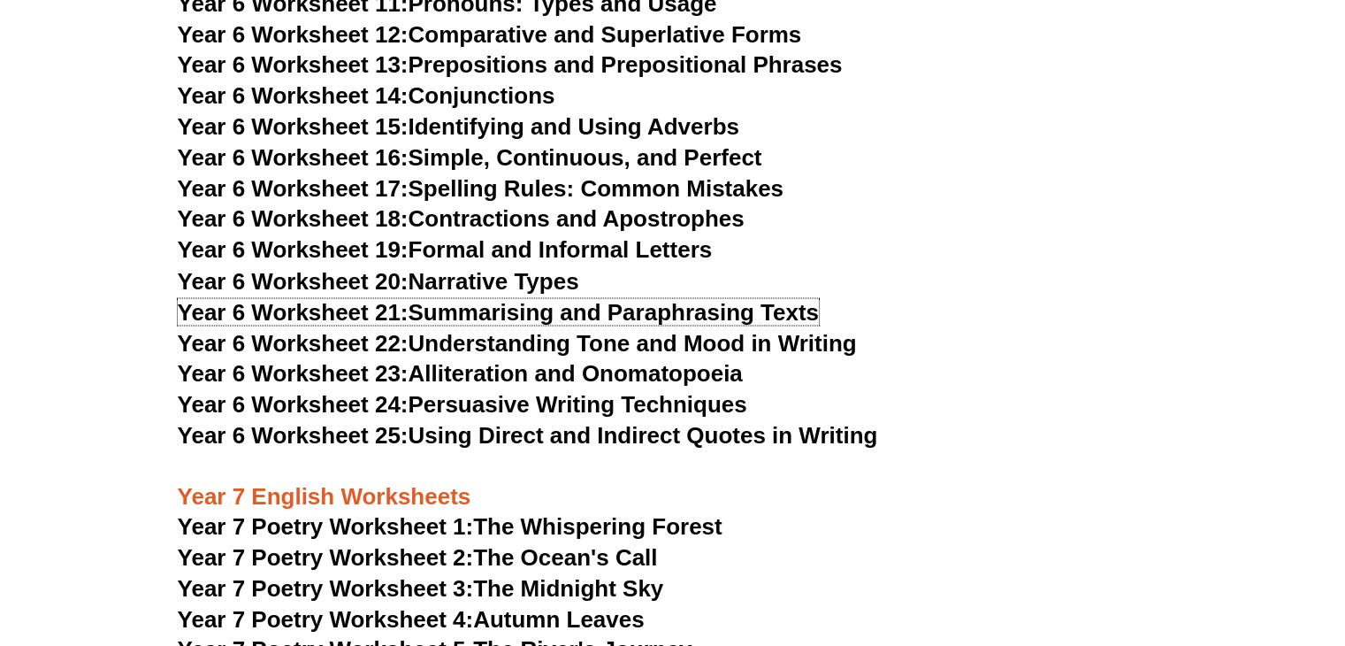
drag, startPoint x: 492, startPoint y: 246, endPoint x: 357, endPoint y: 163, distance: 158.1
click at [491, 298] on link "Year 6 Worksheet 21: Summarising and Paraphrasing Texts" at bounding box center [498, 311] width 641 height 27
click at [474, 329] on link "Year 6 Worksheet 22: Understanding Tone and Mood in Writing" at bounding box center [517, 342] width 679 height 27
click at [449, 359] on link "Year 6 Worksheet 23: Alliteration and Onomatopoeia" at bounding box center [460, 372] width 565 height 27
drag, startPoint x: 538, startPoint y: 336, endPoint x: 506, endPoint y: 310, distance: 41.4
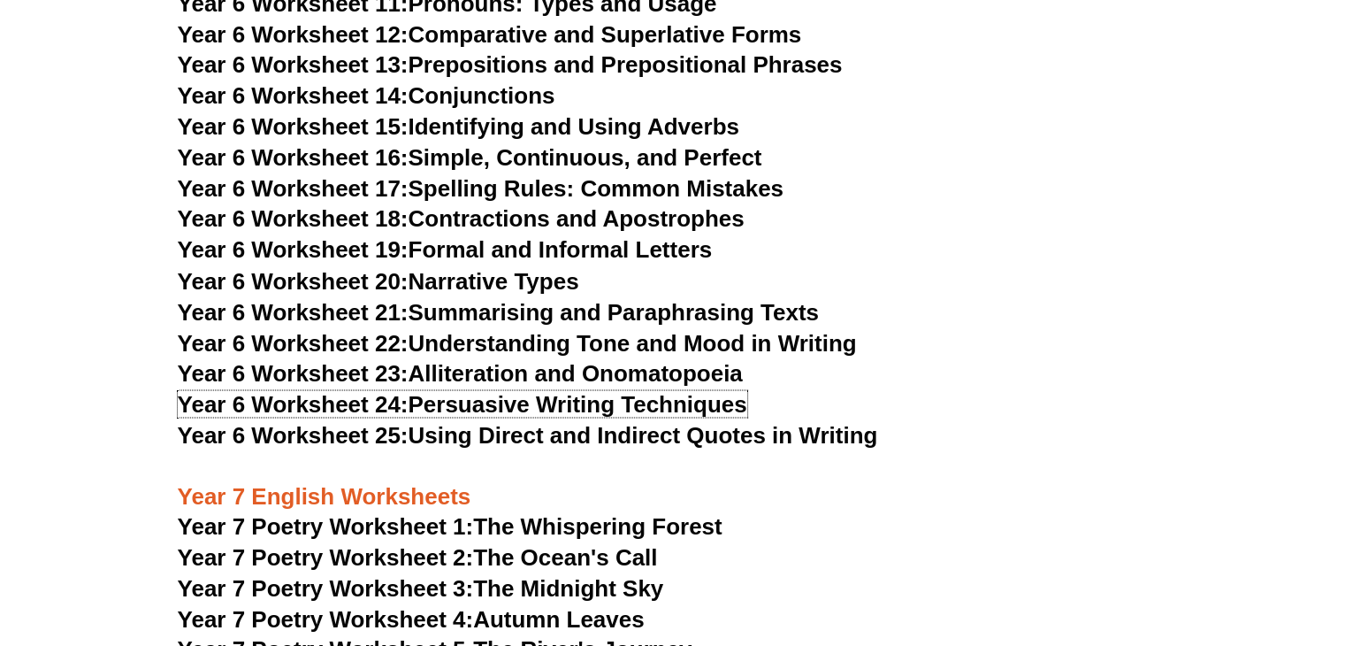
click at [538, 390] on link "Year 6 Worksheet 24: Persuasive Writing Techniques" at bounding box center [463, 403] width 570 height 27
click at [507, 421] on link "Year 6 Worksheet 25: Using Direct and Indirect Quotes in Writing" at bounding box center [528, 434] width 700 height 27
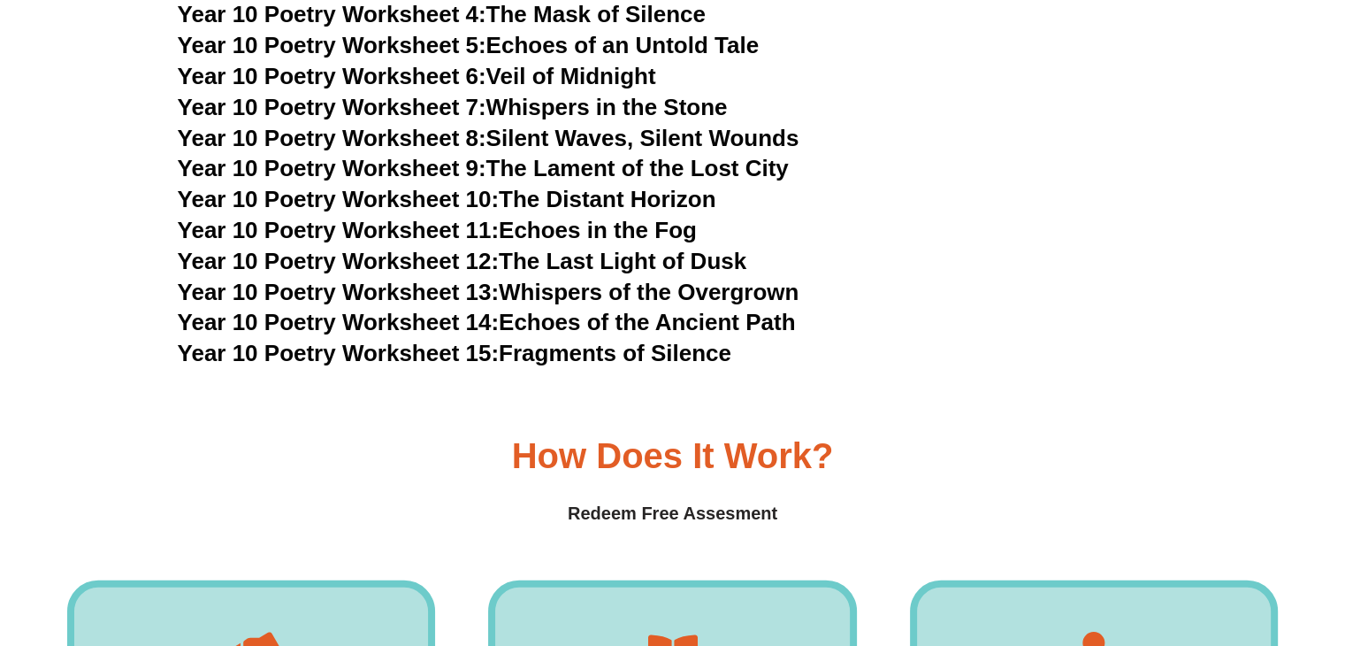
scroll to position [11668, 0]
